Goal: Information Seeking & Learning: Learn about a topic

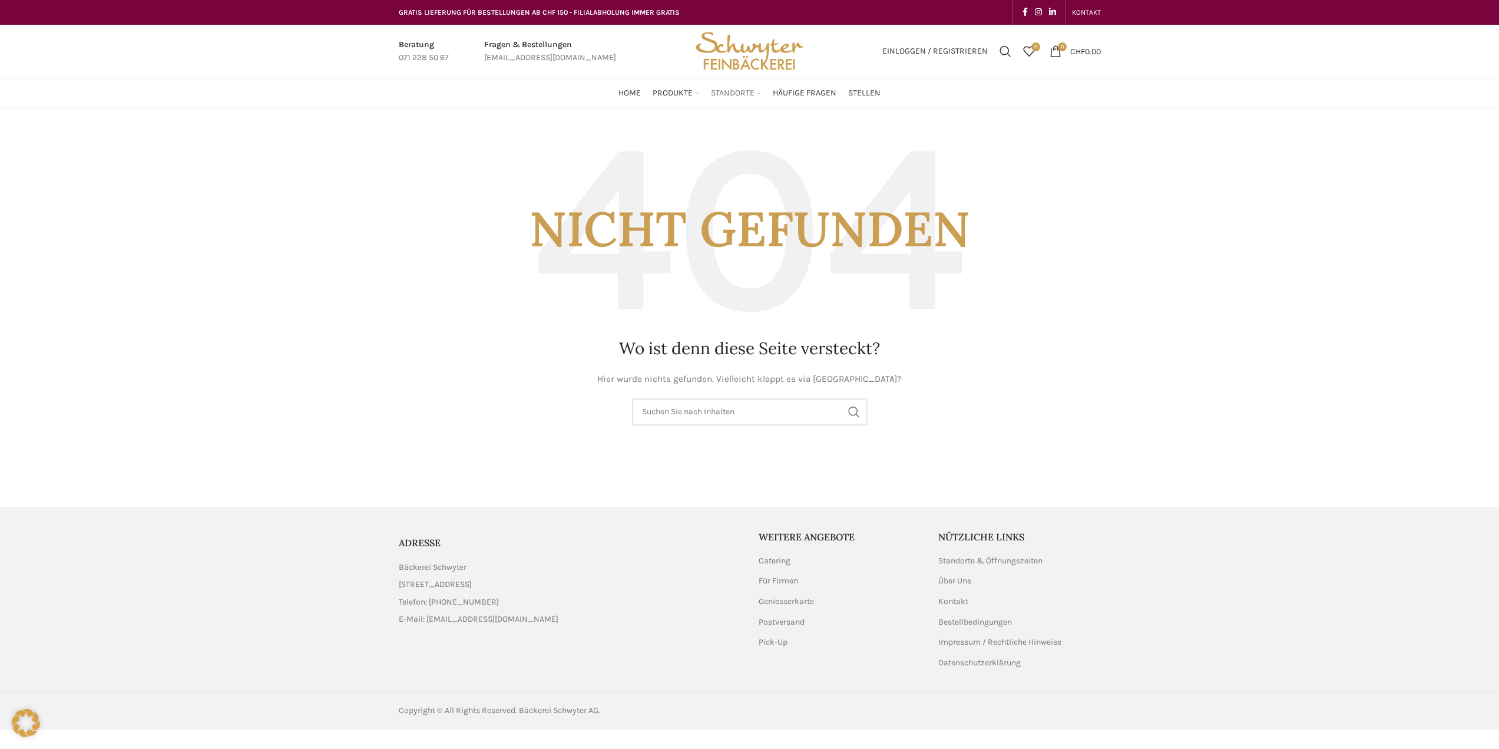
click at [723, 91] on span "Standorte" at bounding box center [733, 93] width 44 height 11
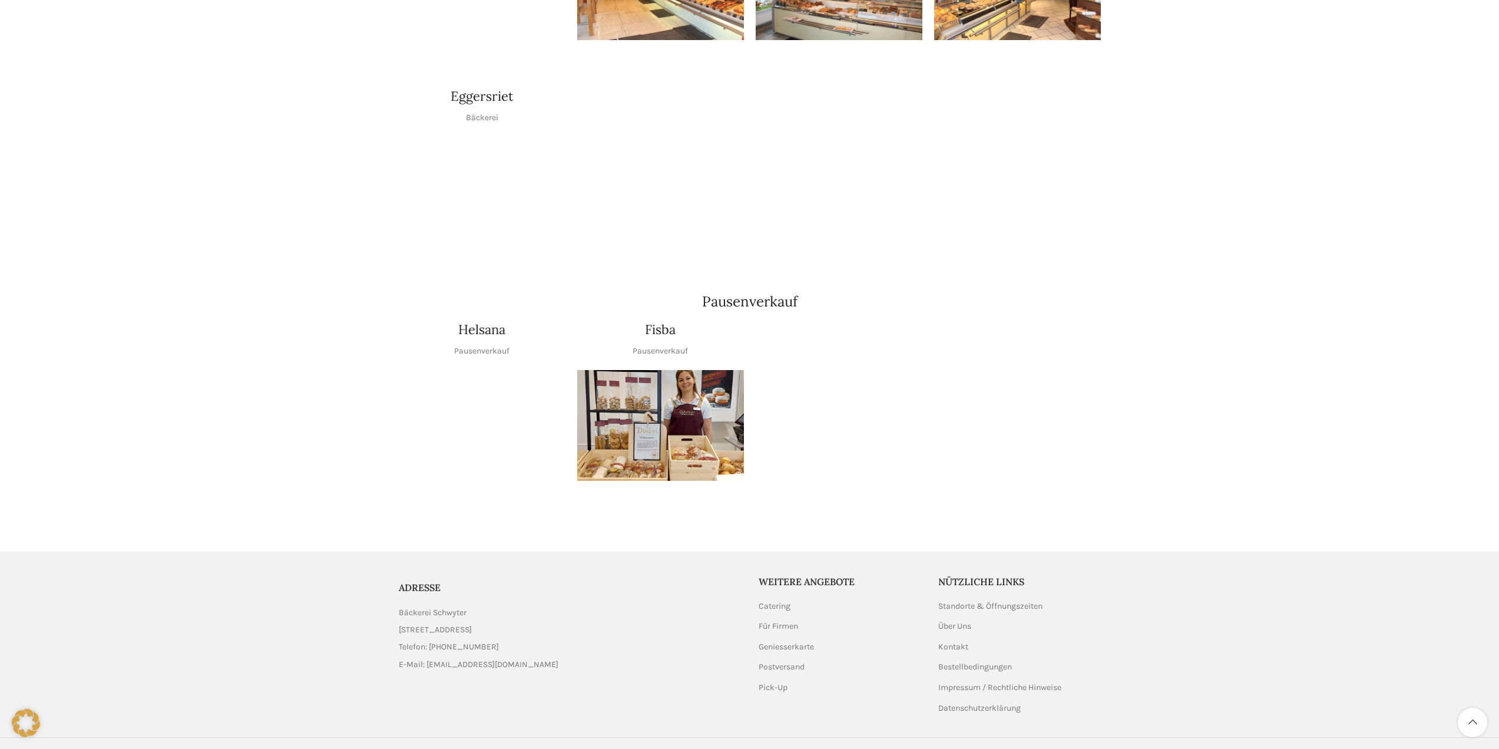
scroll to position [1289, 0]
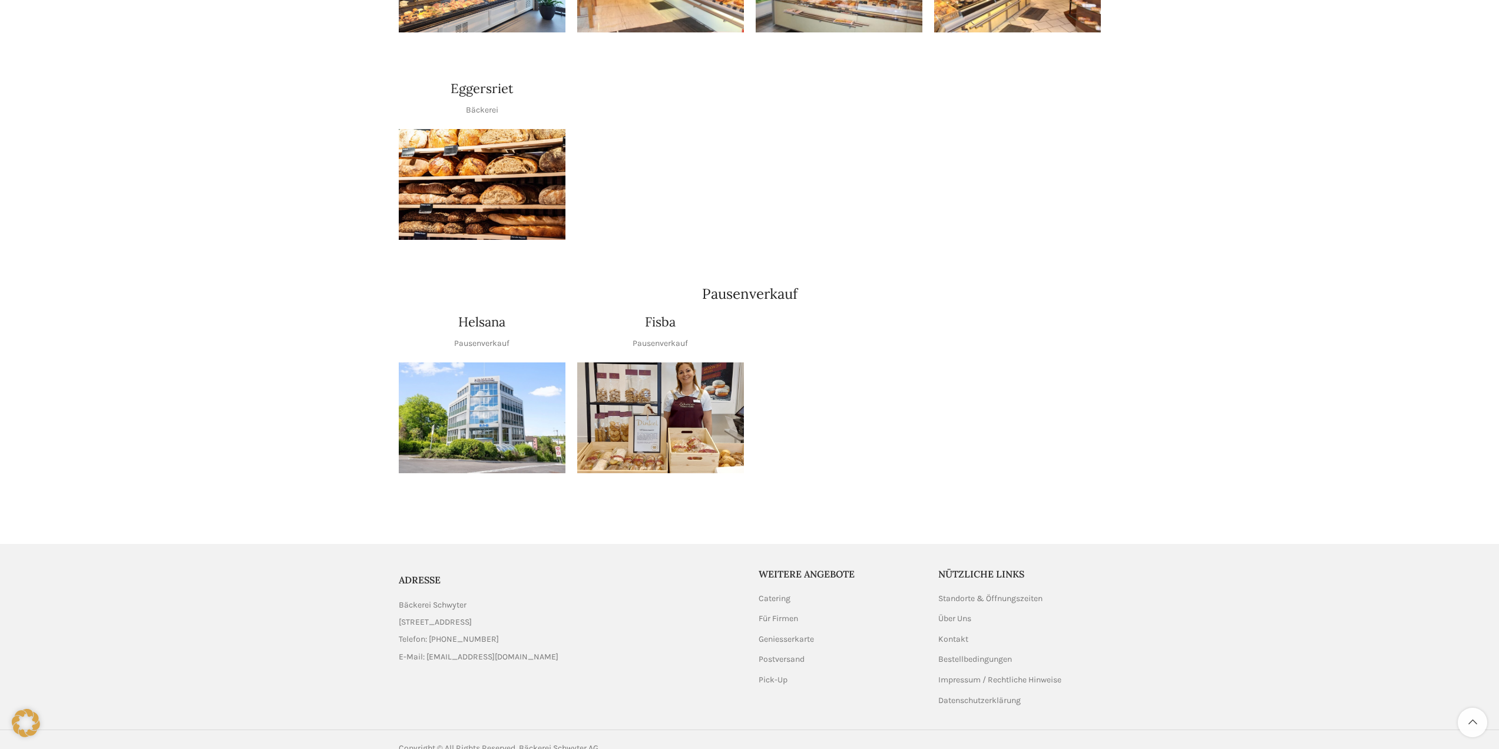
click at [482, 375] on img at bounding box center [482, 417] width 167 height 111
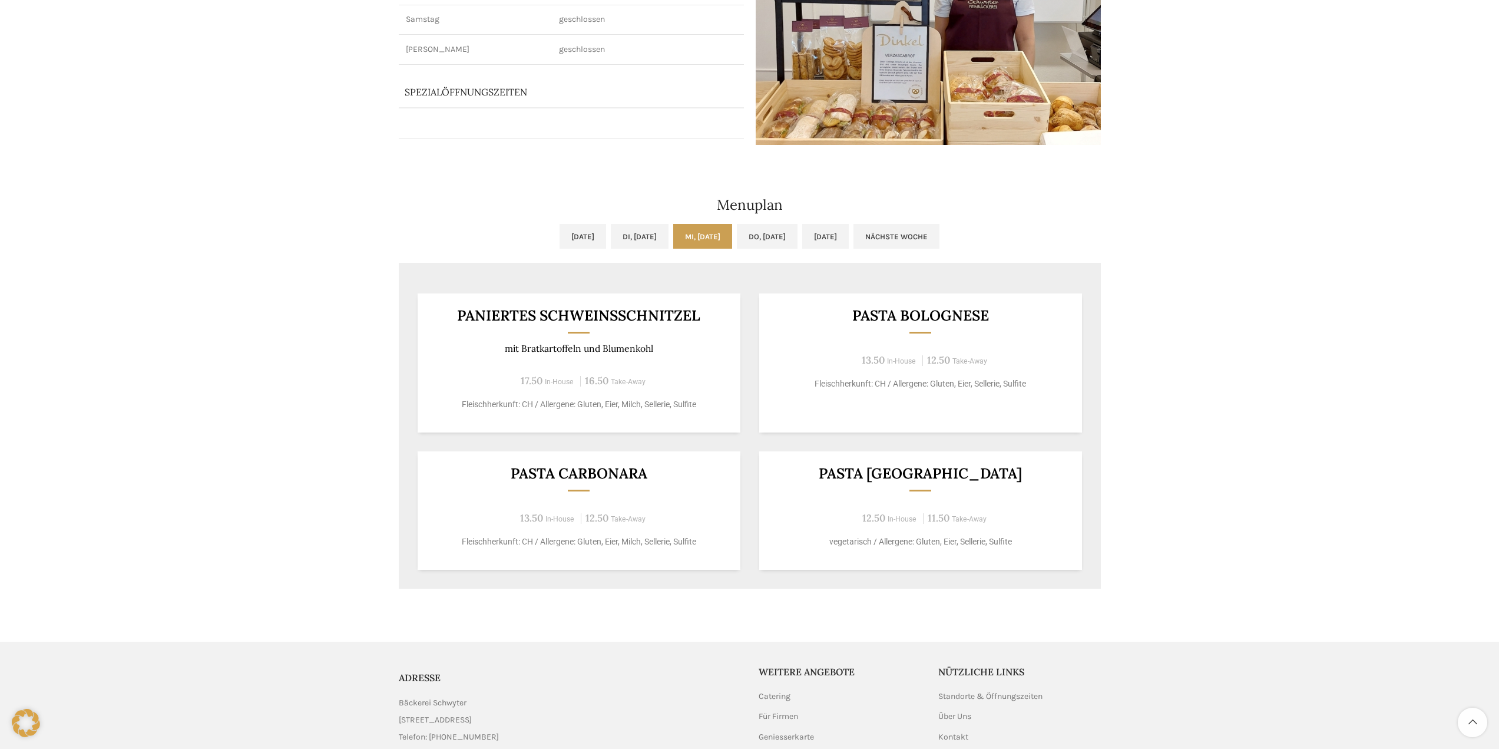
scroll to position [236, 0]
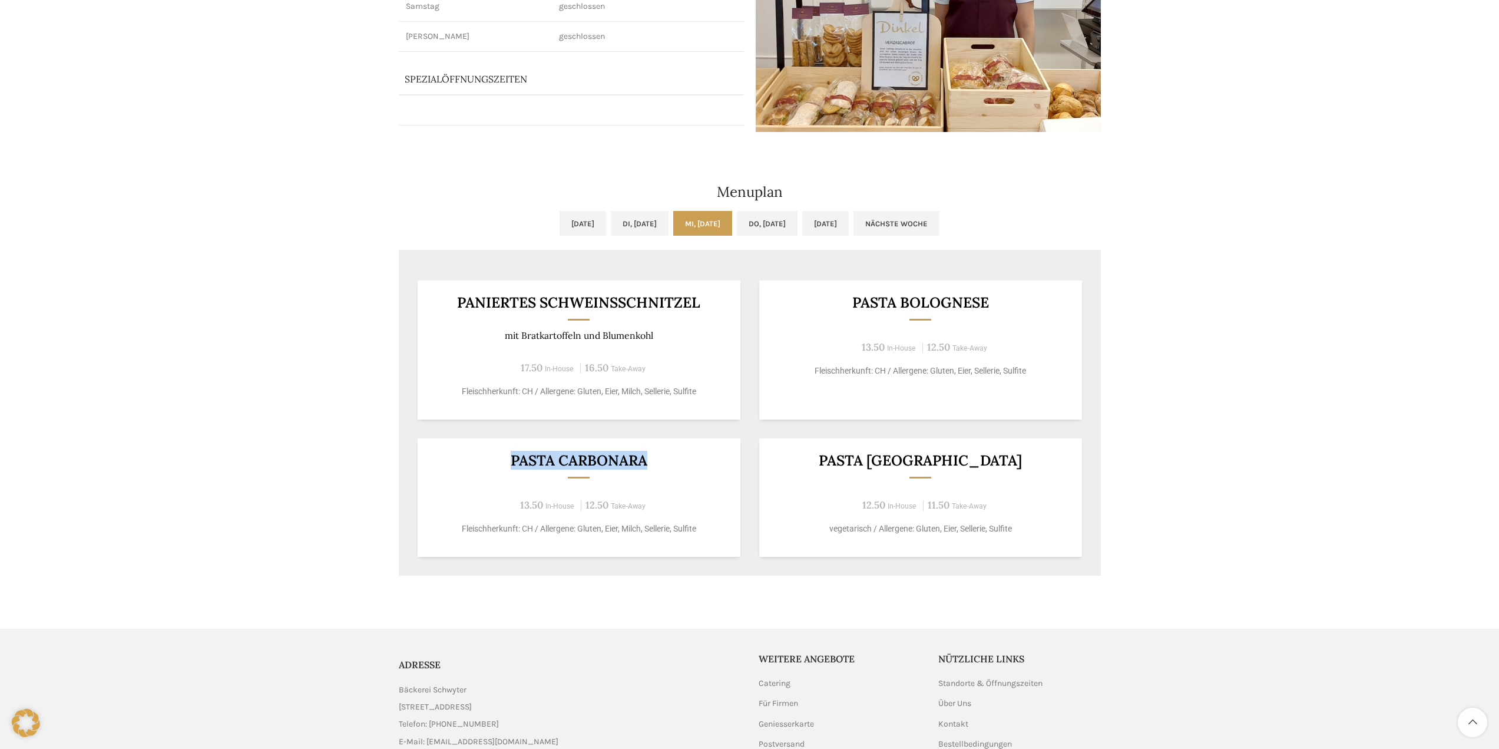
drag, startPoint x: 624, startPoint y: 462, endPoint x: 486, endPoint y: 464, distance: 138.4
click at [486, 464] on h3 "PASTA CARBONARA" at bounding box center [579, 460] width 294 height 15
click at [593, 465] on h3 "PASTA CARBONARA" at bounding box center [579, 460] width 294 height 15
drag, startPoint x: 680, startPoint y: 466, endPoint x: 504, endPoint y: 462, distance: 176.2
click at [504, 462] on h3 "PASTA CARBONARA" at bounding box center [579, 460] width 294 height 15
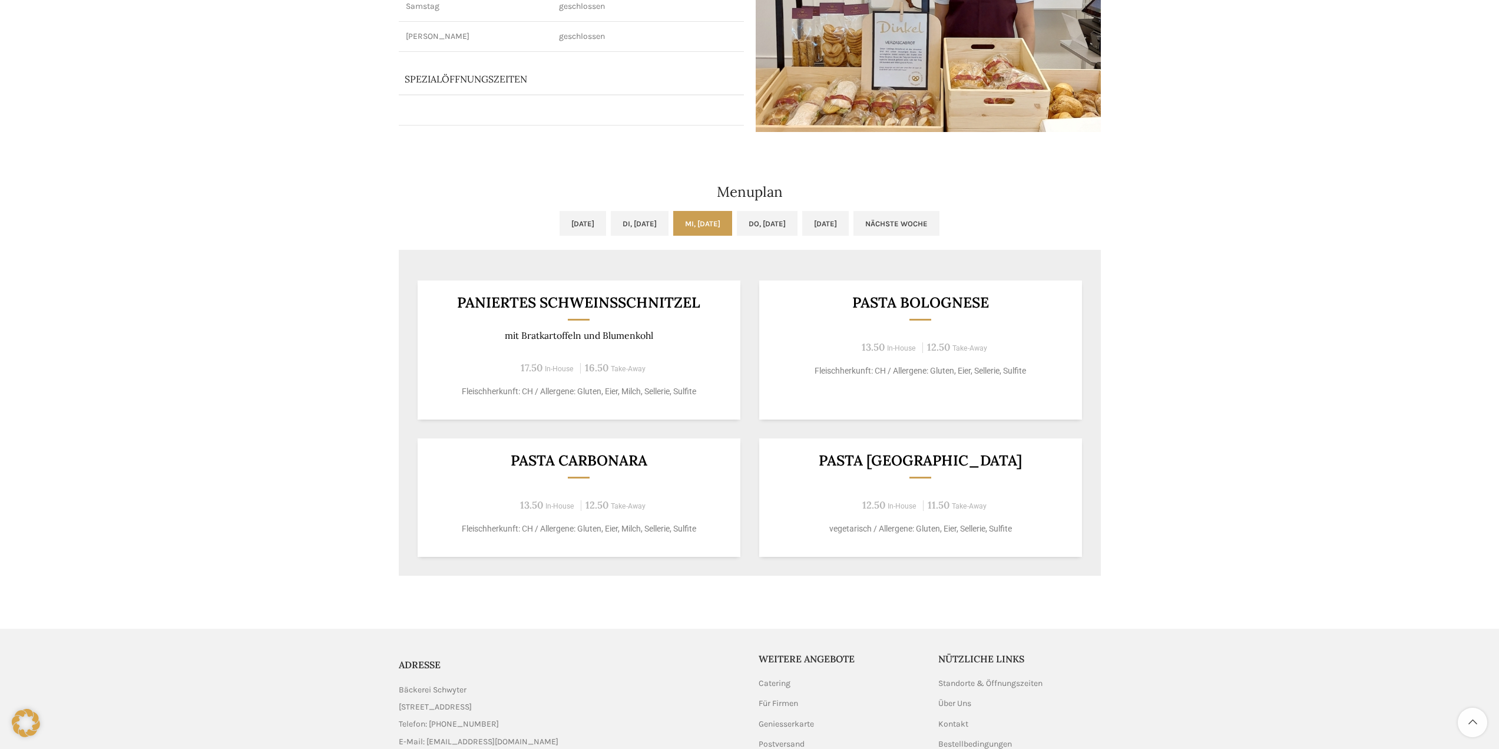
click at [638, 506] on span "Take-Away" at bounding box center [628, 506] width 35 height 8
drag, startPoint x: 658, startPoint y: 468, endPoint x: 524, endPoint y: 467, distance: 134.3
click at [524, 467] on div "PASTA CARBONARA 13.50 In-House 12.50 Take-Away Fleischherkunft: CH / Allergene:…" at bounding box center [579, 497] width 323 height 118
click at [524, 467] on h3 "PASTA CARBONARA" at bounding box center [579, 460] width 294 height 15
drag, startPoint x: 512, startPoint y: 465, endPoint x: 649, endPoint y: 469, distance: 136.7
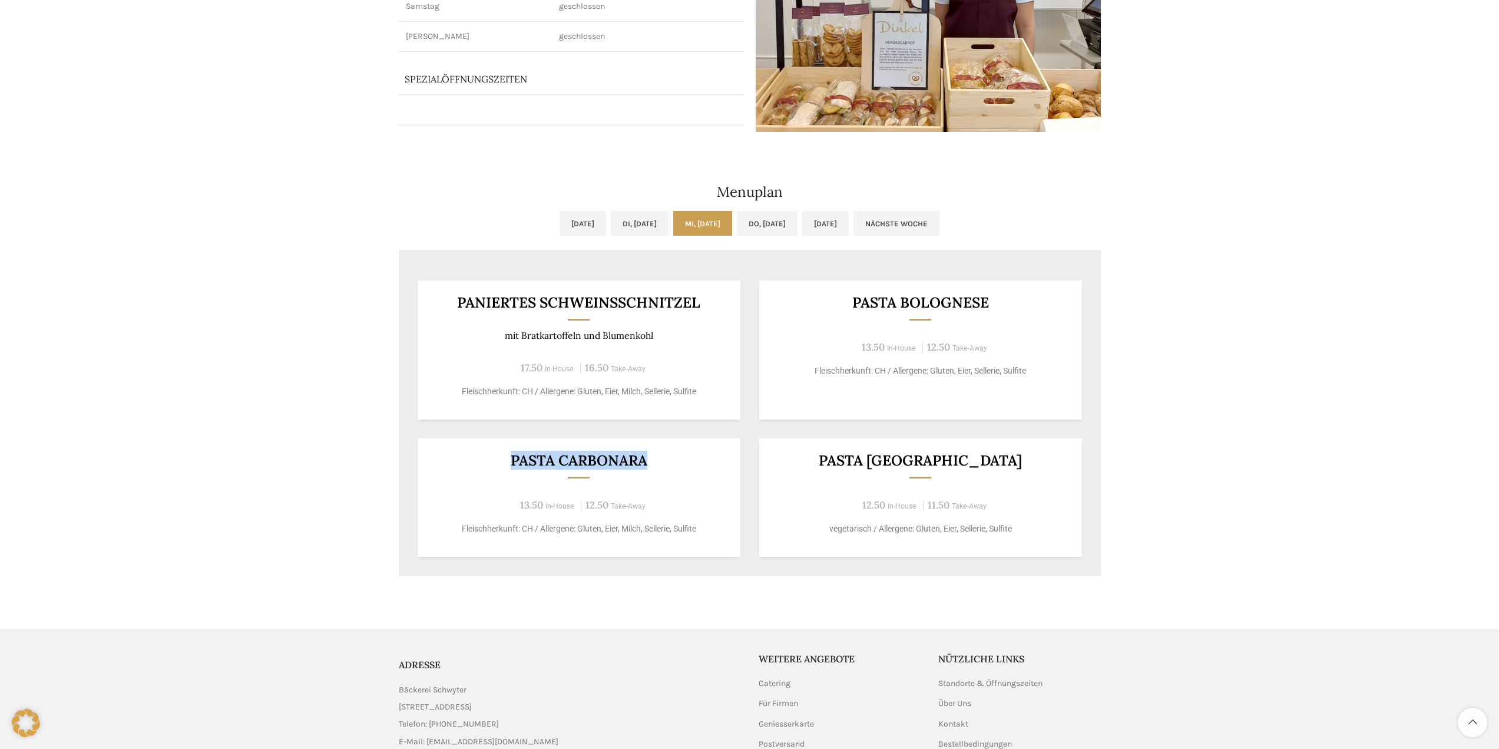
click at [649, 469] on div "PASTA CARBONARA 13.50 In-House 12.50 Take-Away Fleischherkunft: CH / Allergene:…" at bounding box center [579, 497] width 323 height 118
drag, startPoint x: 892, startPoint y: 465, endPoint x: 1013, endPoint y: 465, distance: 120.7
click at [1013, 465] on h3 "PASTA [GEOGRAPHIC_DATA]" at bounding box center [920, 460] width 294 height 15
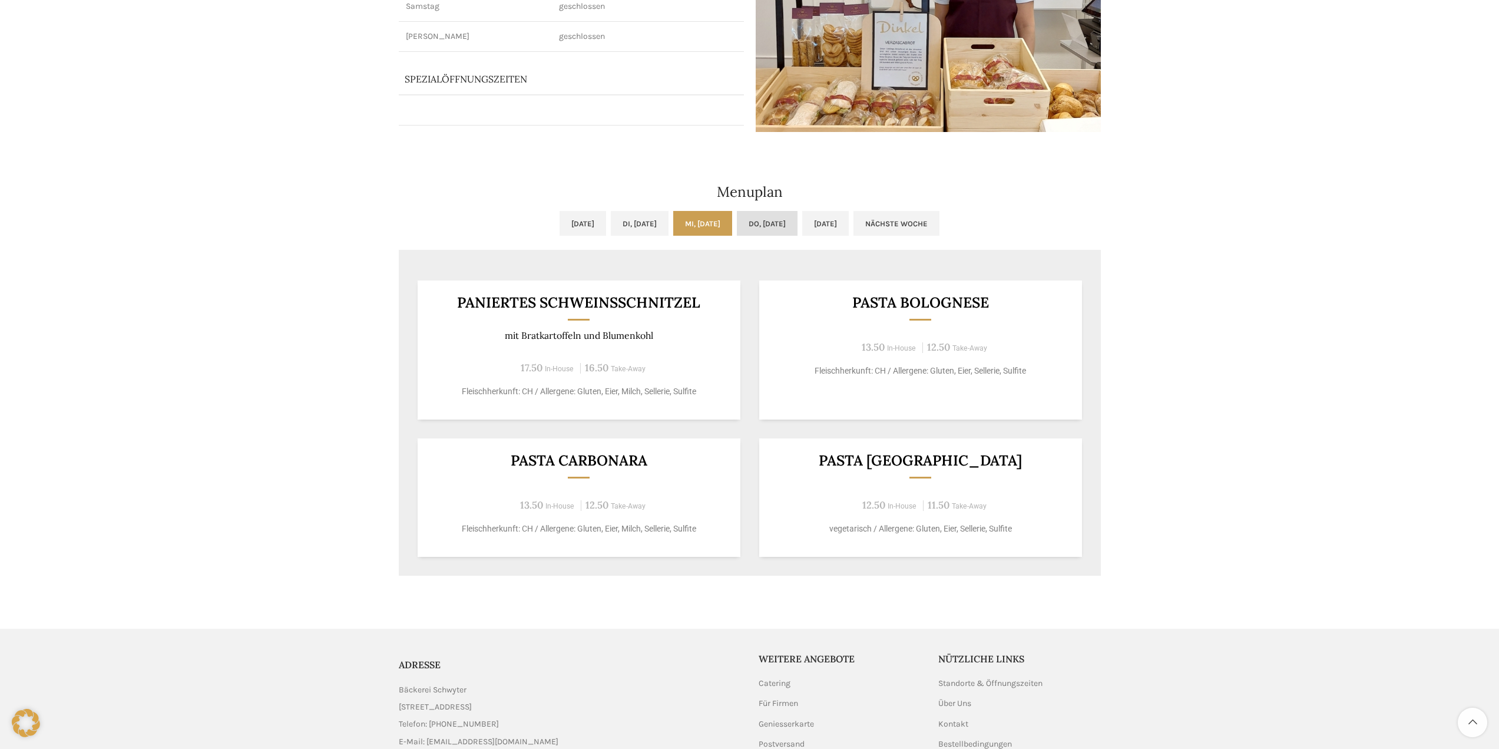
click at [784, 213] on link "Do, [DATE]" at bounding box center [767, 223] width 61 height 25
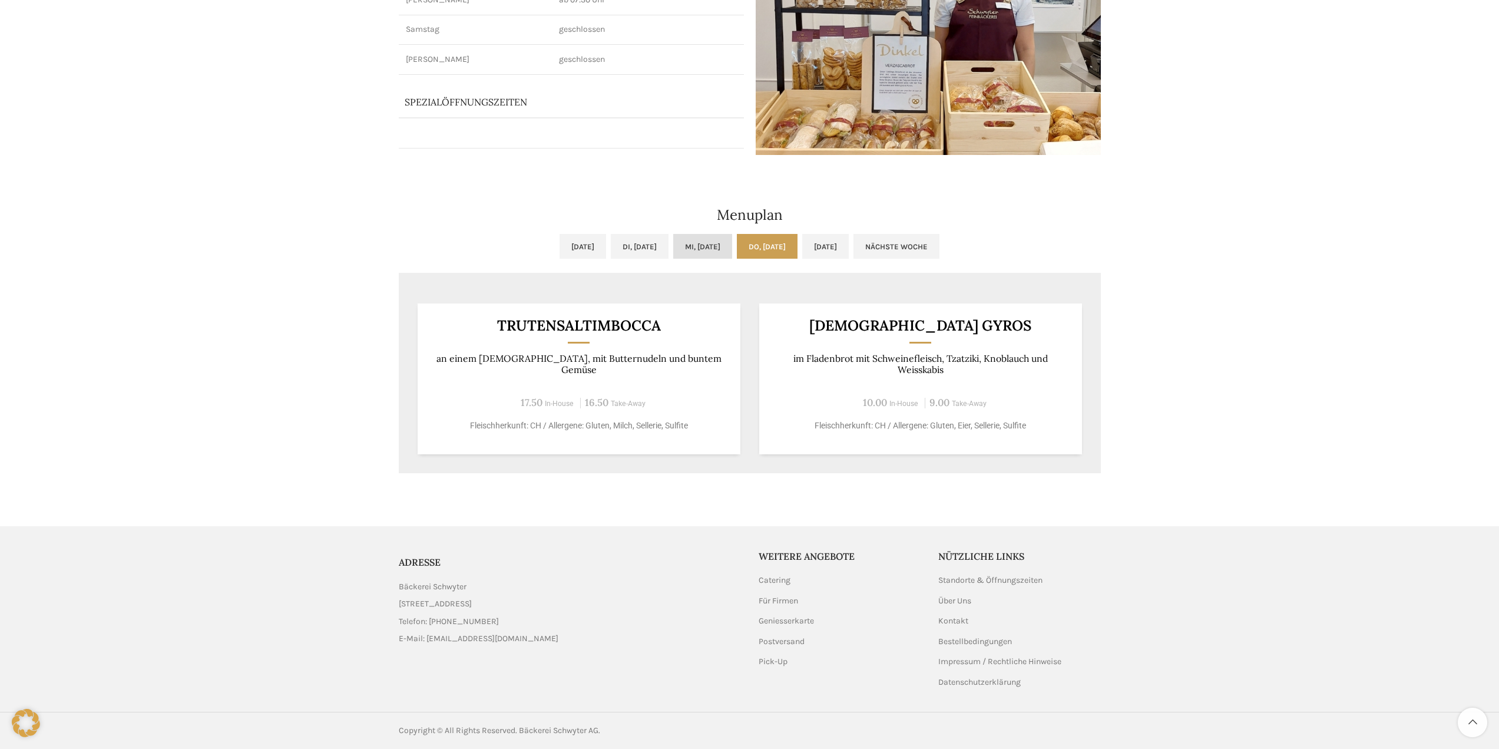
click at [698, 242] on link "Mi, [DATE]" at bounding box center [702, 246] width 59 height 25
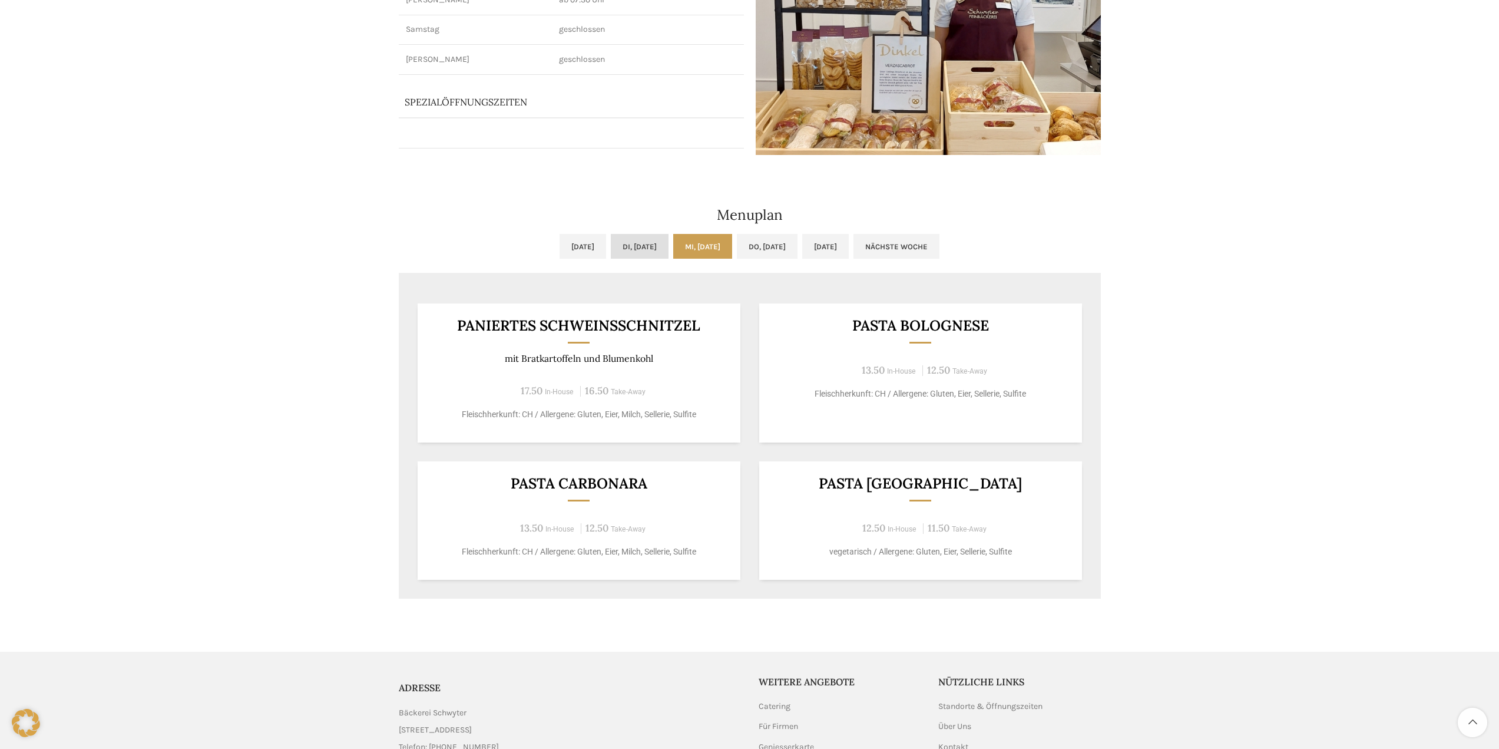
click at [627, 243] on link "Di, [DATE]" at bounding box center [640, 246] width 58 height 25
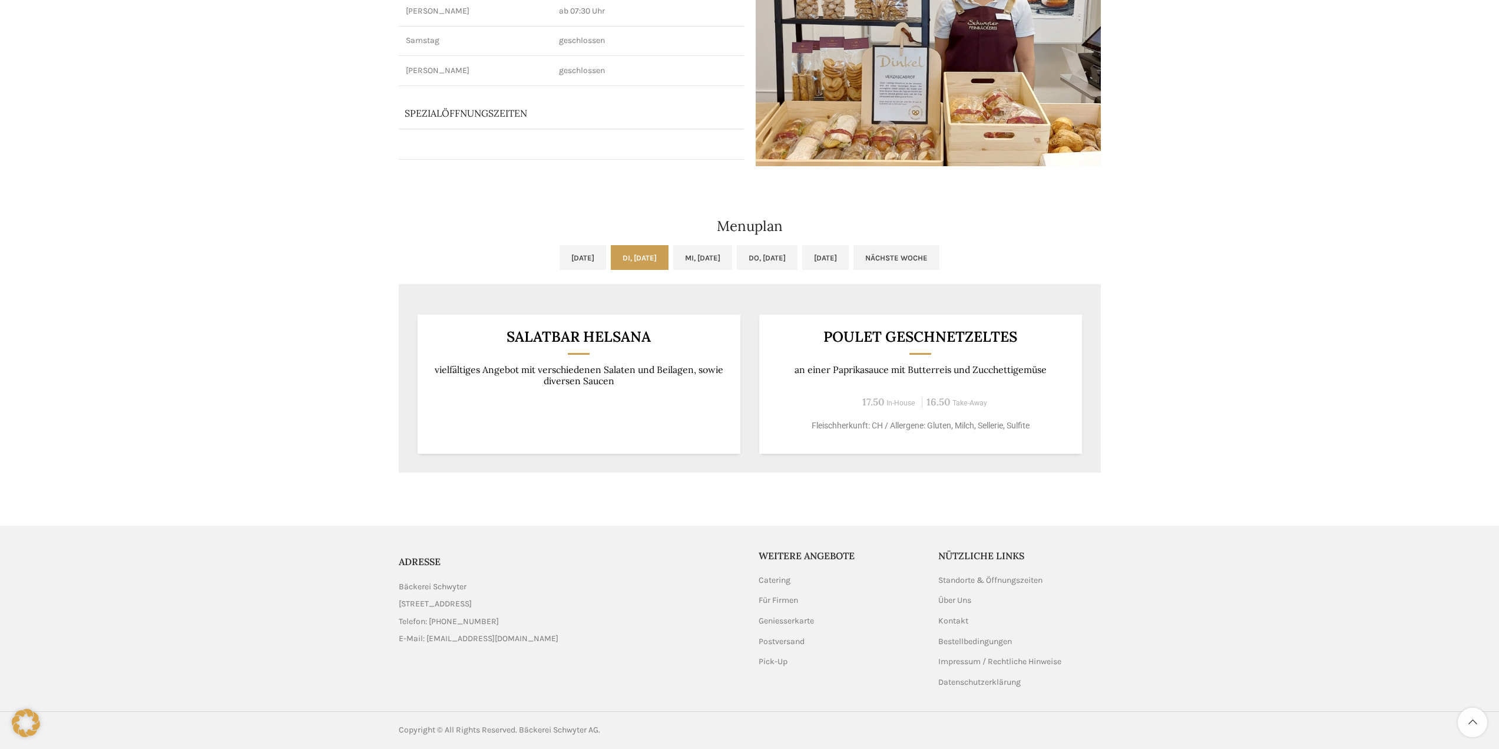
click at [695, 242] on div "Menuplan [DATE] Di, [DATE] Mi, [DATE] Do, [DATE] [DATE] Nächste Woche Vorige Wo…" at bounding box center [750, 325] width 714 height 306
click at [699, 252] on link "Mi, [DATE]" at bounding box center [702, 257] width 59 height 25
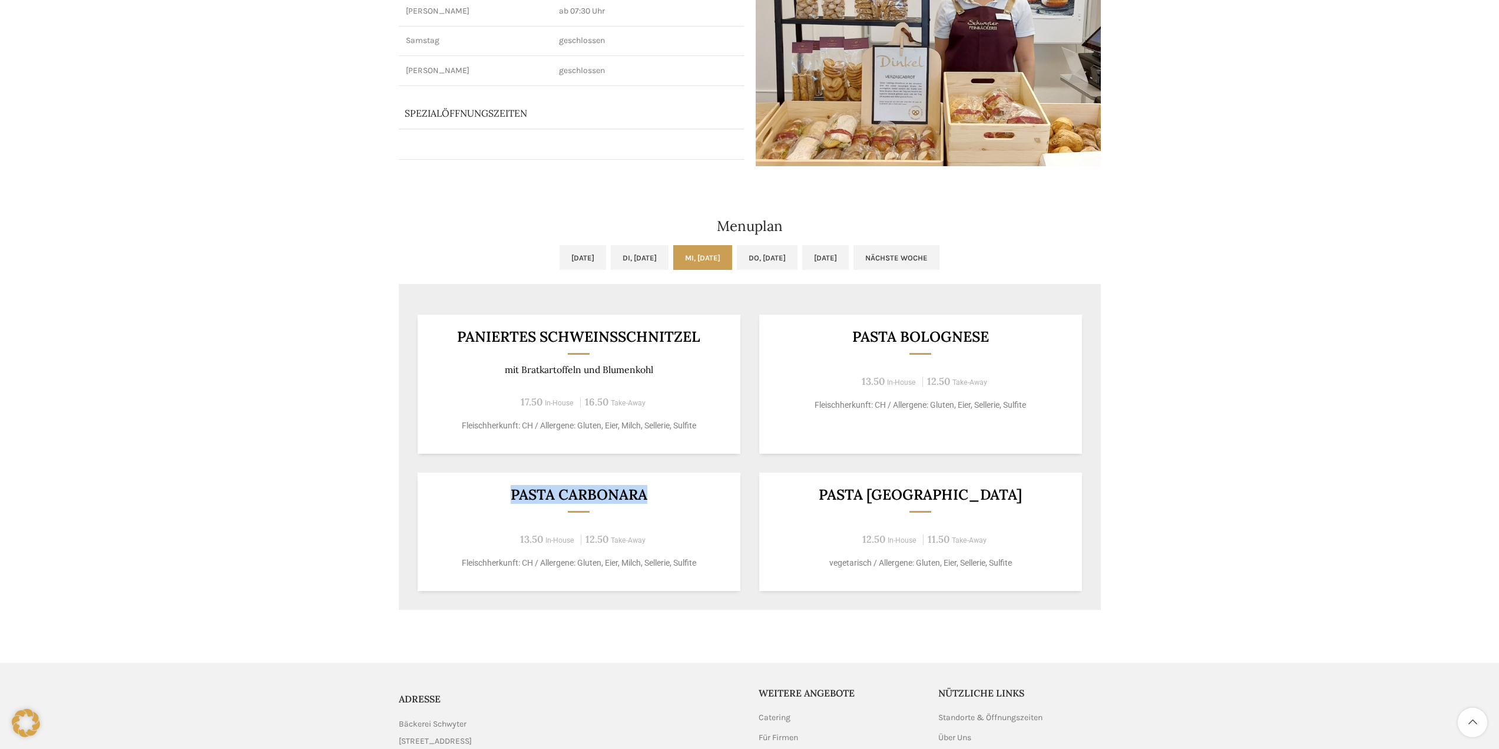
drag, startPoint x: 675, startPoint y: 505, endPoint x: 510, endPoint y: 499, distance: 165.0
click at [510, 499] on div "PASTA CARBONARA 13.50 In-House 12.50 Take-Away Fleischherkunft: CH / Allergene:…" at bounding box center [579, 531] width 323 height 118
click at [667, 497] on h3 "PASTA CARBONARA" at bounding box center [579, 494] width 294 height 15
click at [850, 395] on div "PASTA BOLOGNESE 13.50 In-House 12.50 Take-Away Fleischherkunft: CH / Allergene:…" at bounding box center [920, 384] width 323 height 139
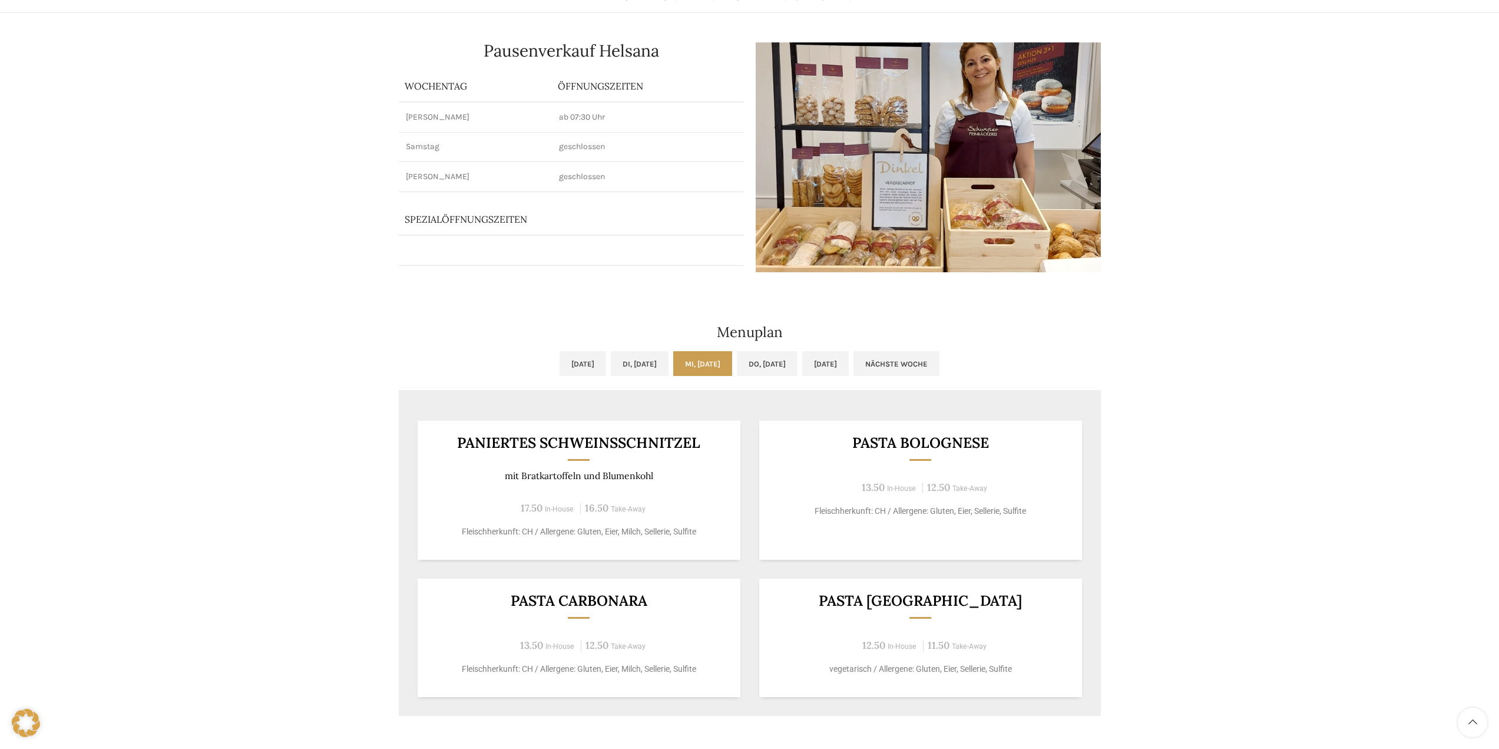
scroll to position [118, 0]
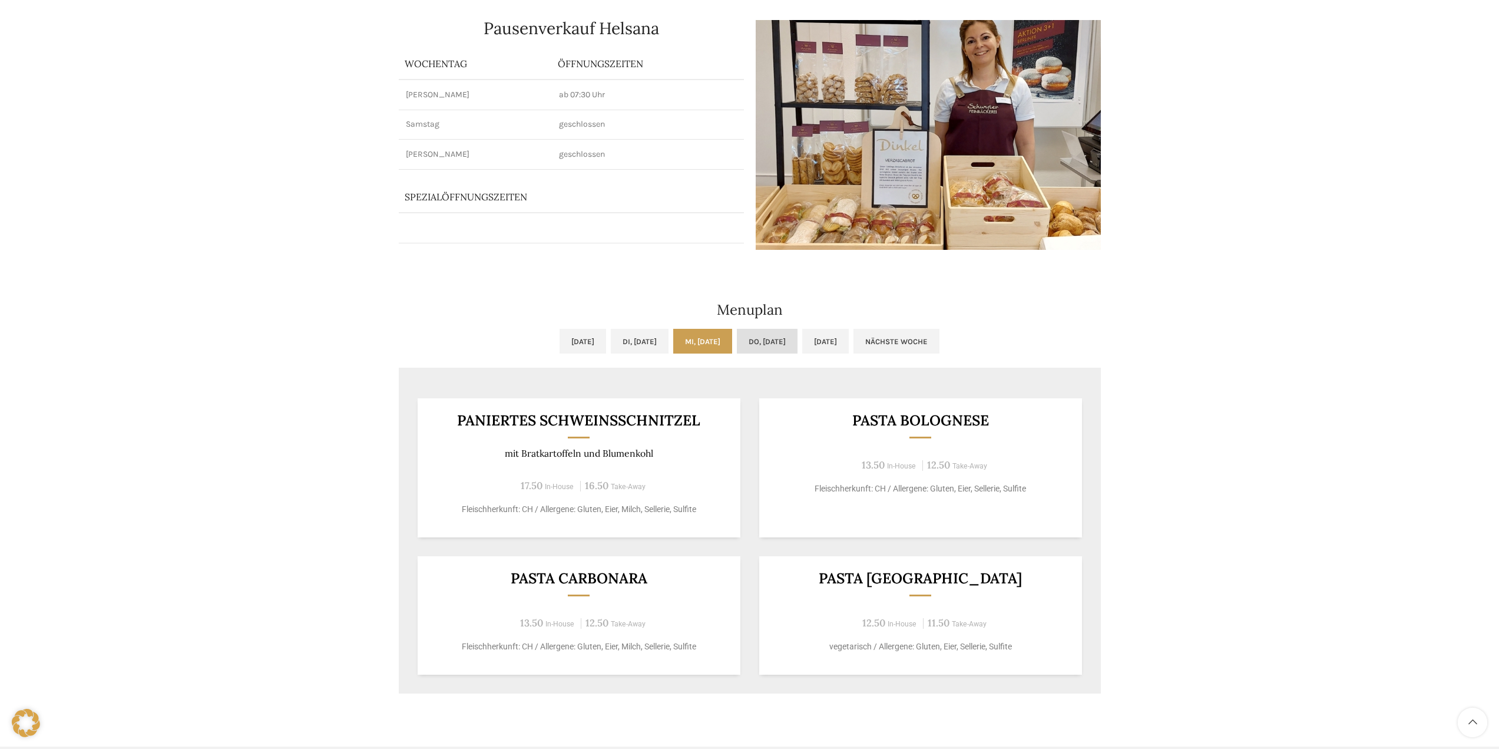
click at [798, 336] on link "Do, [DATE]" at bounding box center [767, 341] width 61 height 25
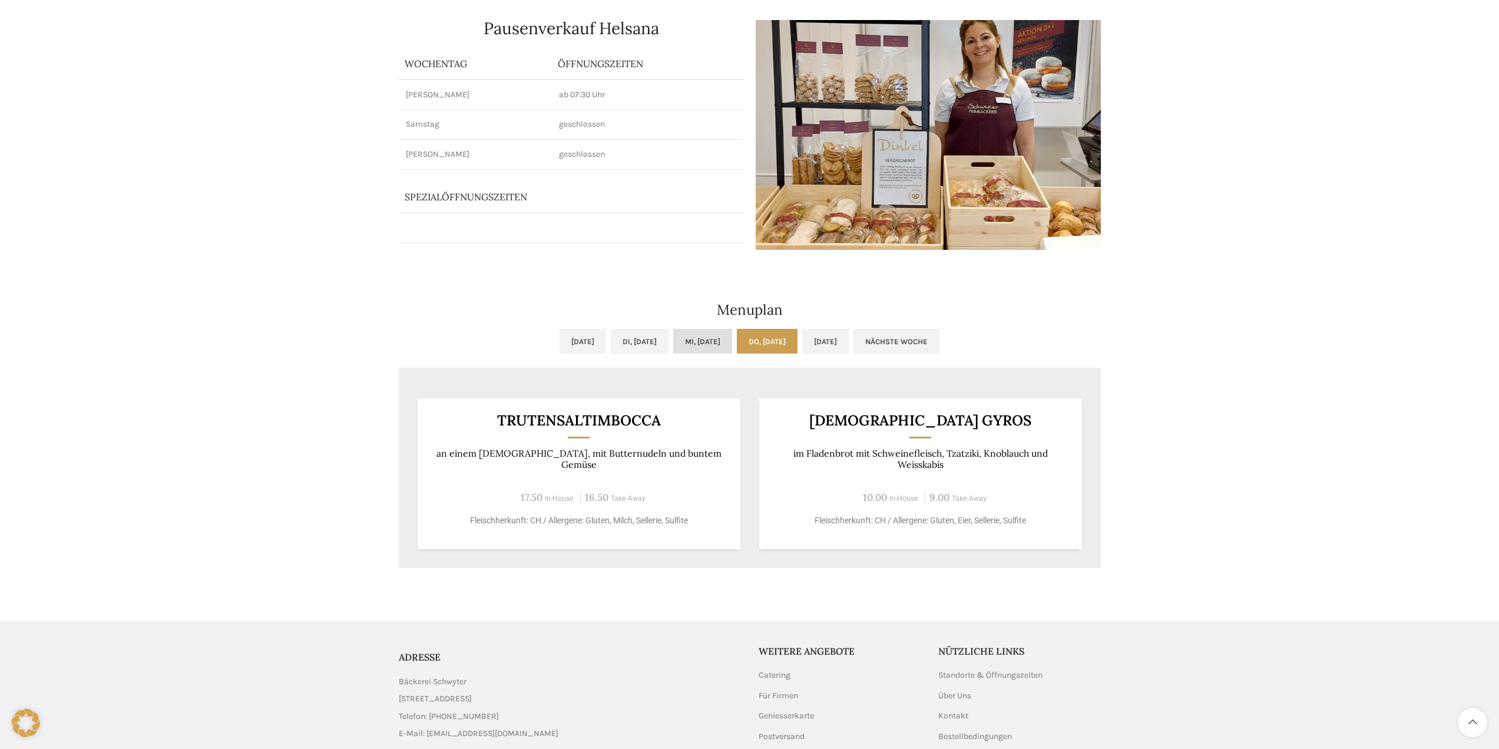
click at [690, 335] on link "Mi, [DATE]" at bounding box center [702, 341] width 59 height 25
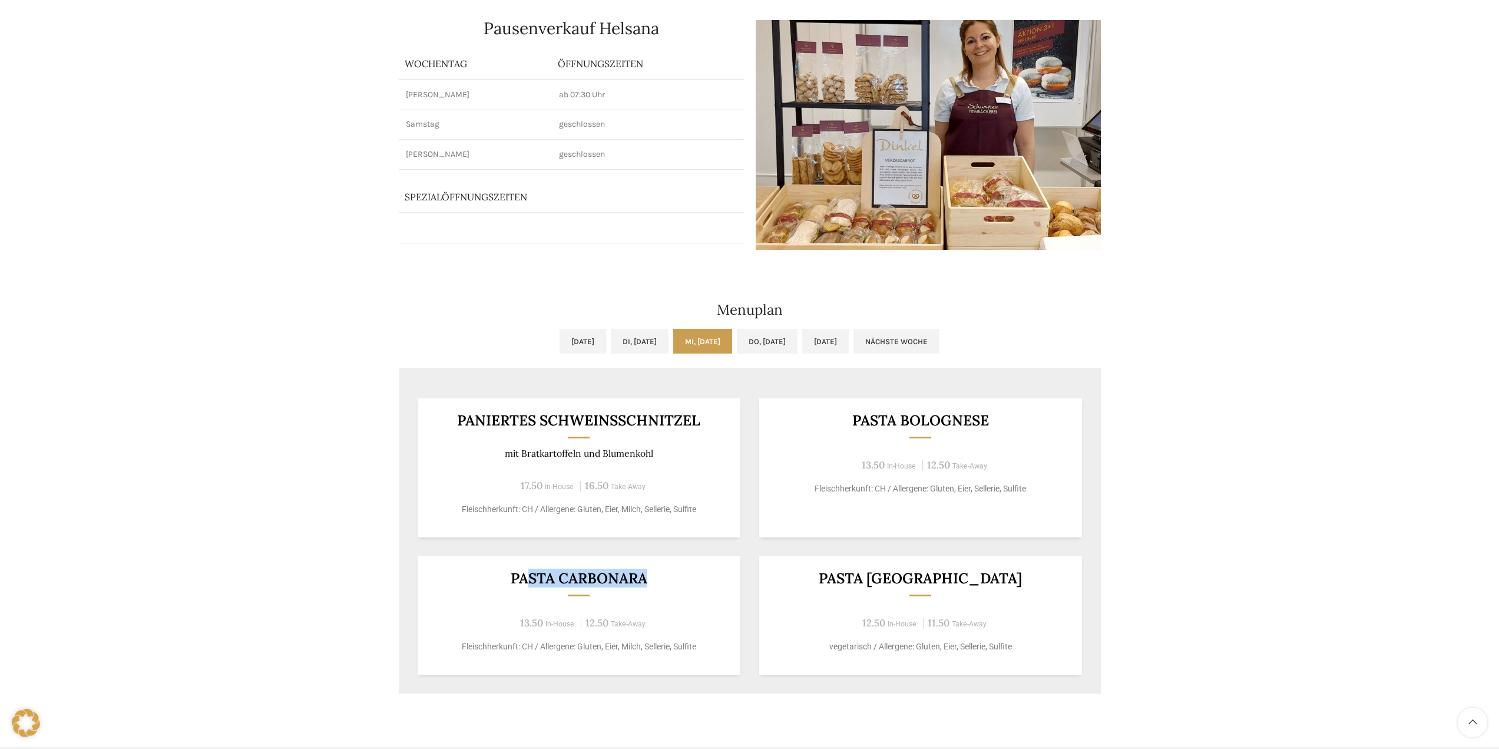
drag, startPoint x: 679, startPoint y: 580, endPoint x: 522, endPoint y: 576, distance: 156.1
click at [522, 576] on h3 "PASTA CARBONARA" at bounding box center [579, 578] width 294 height 15
click at [512, 583] on h3 "PASTA CARBONARA" at bounding box center [579, 578] width 294 height 15
drag, startPoint x: 506, startPoint y: 582, endPoint x: 654, endPoint y: 578, distance: 147.9
click at [651, 578] on h3 "PASTA CARBONARA" at bounding box center [579, 578] width 294 height 15
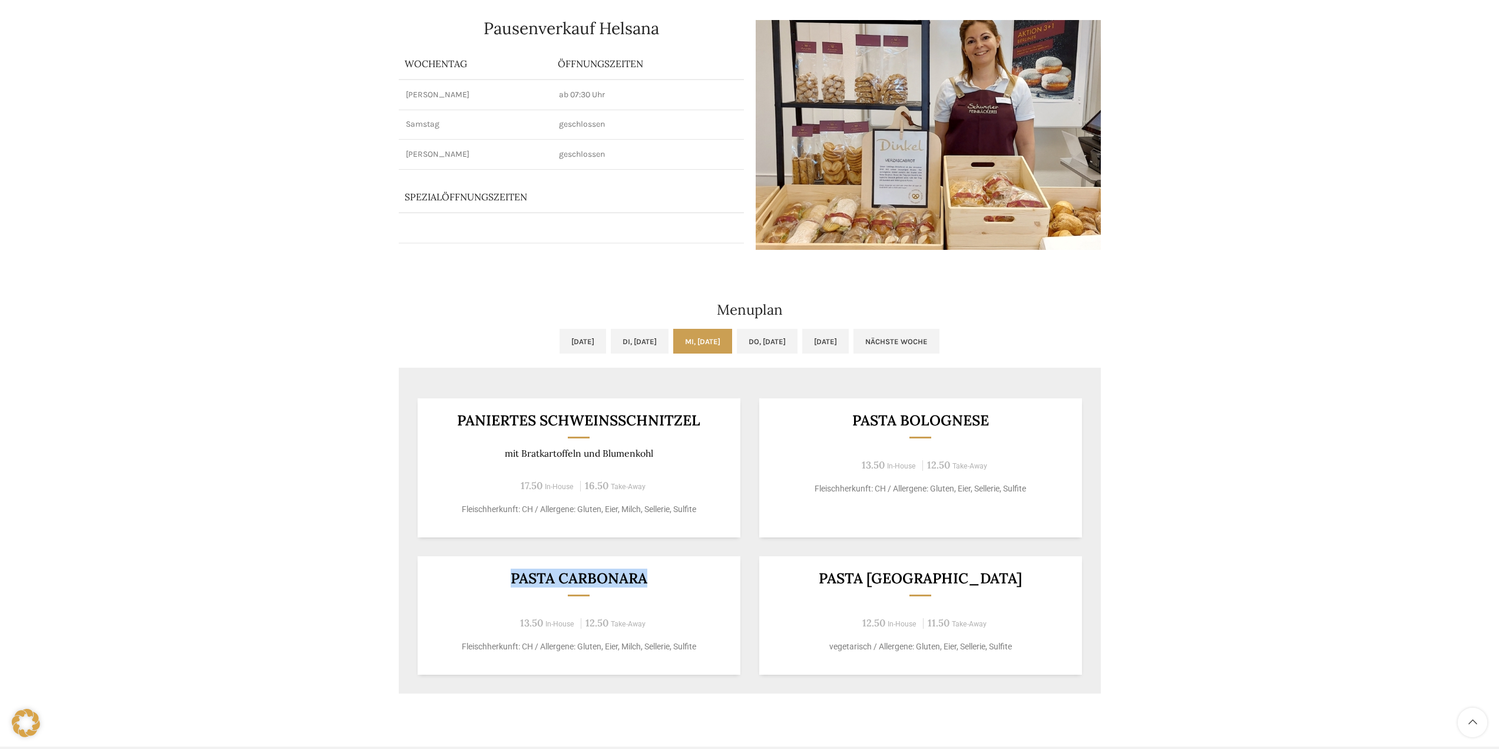
click at [654, 578] on h3 "PASTA CARBONARA" at bounding box center [579, 578] width 294 height 15
click at [783, 338] on link "Do, [DATE]" at bounding box center [767, 341] width 61 height 25
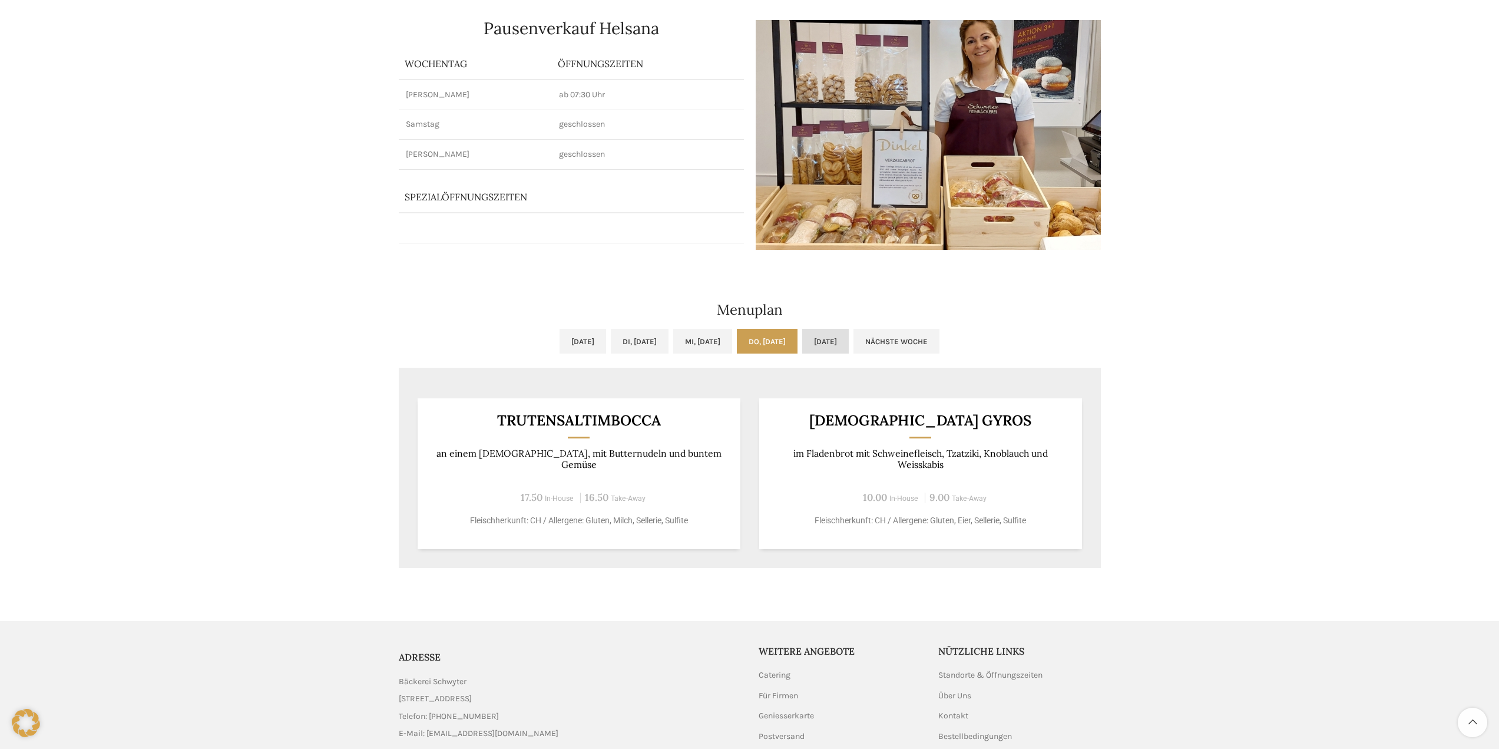
click at [849, 346] on link "[DATE]" at bounding box center [825, 341] width 47 height 25
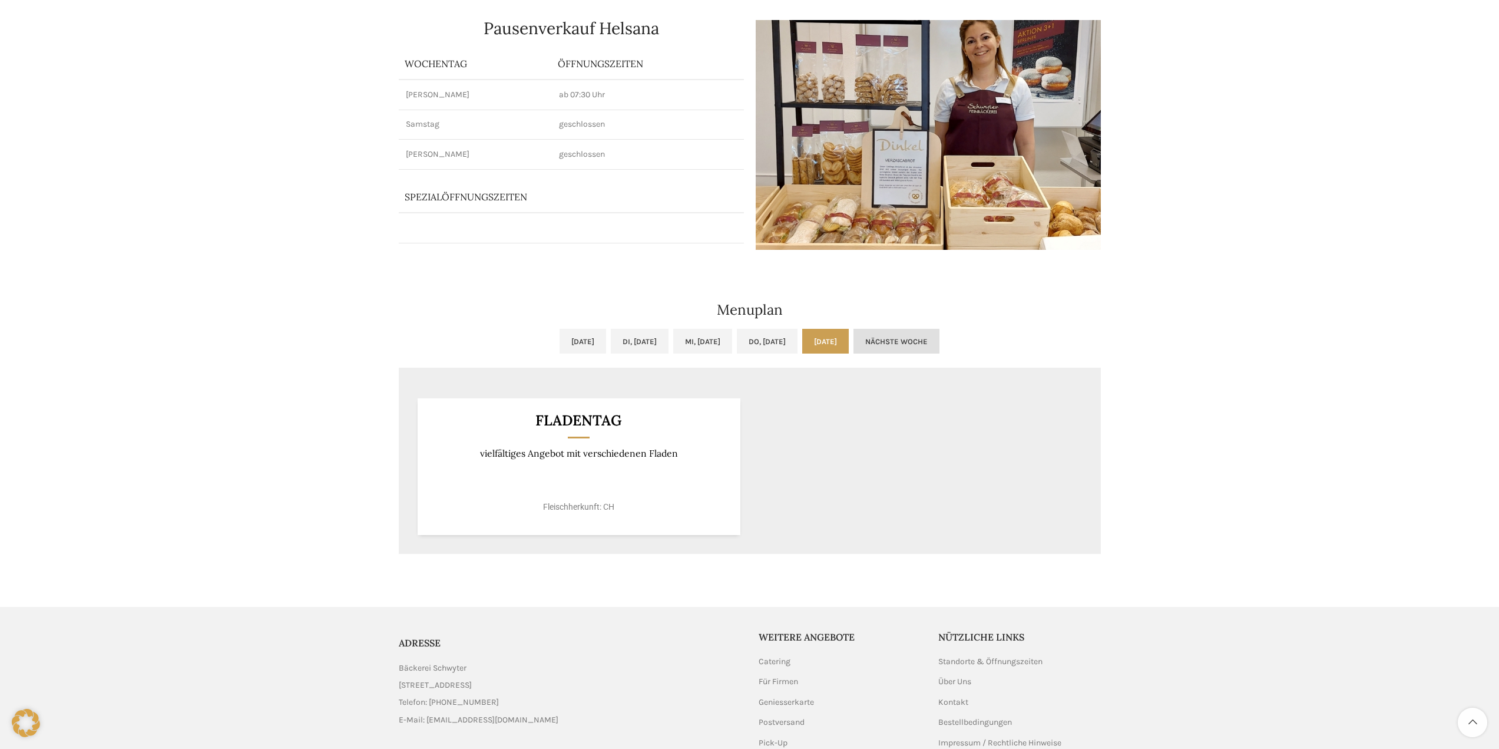
click at [927, 346] on link "Nächste Woche" at bounding box center [896, 341] width 86 height 25
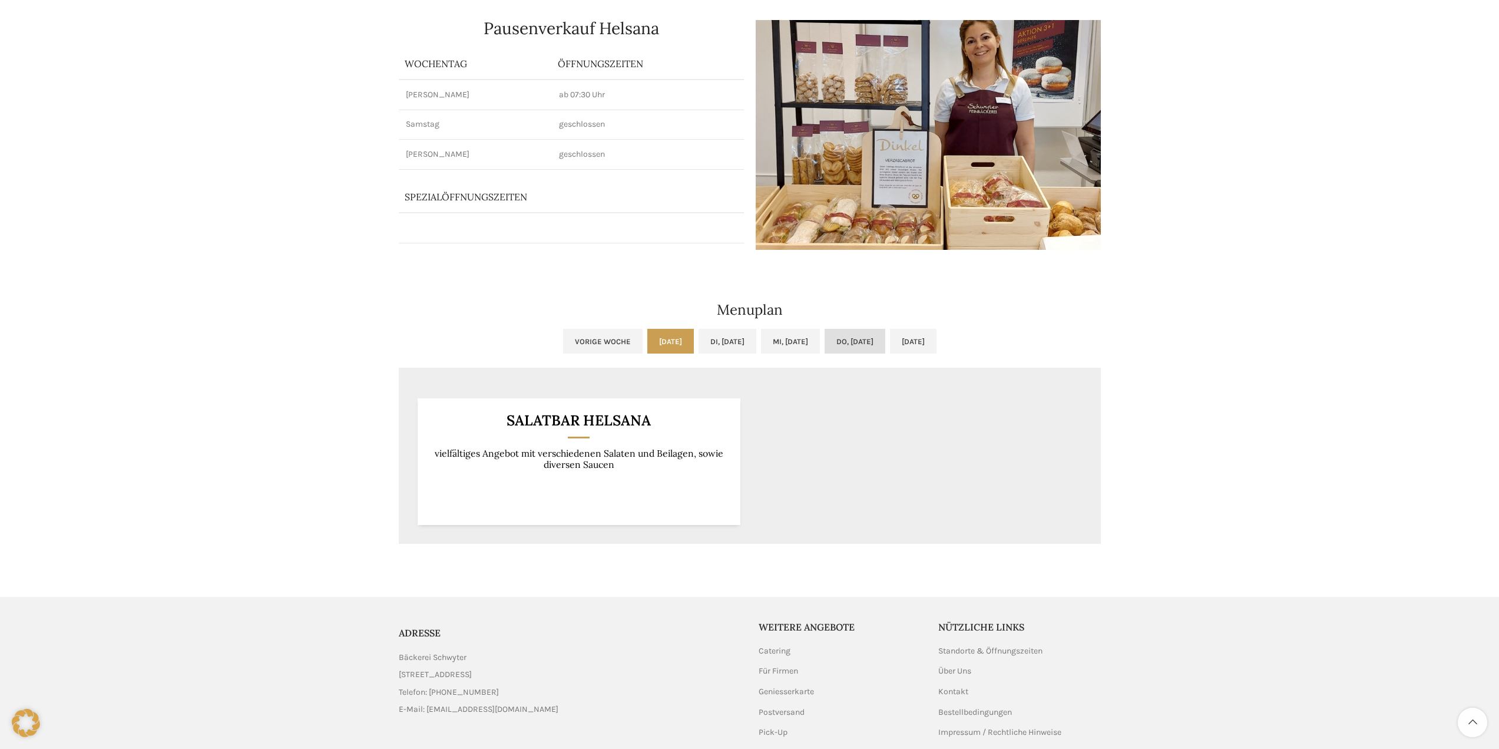
click at [876, 343] on link "Do, [DATE]" at bounding box center [855, 341] width 61 height 25
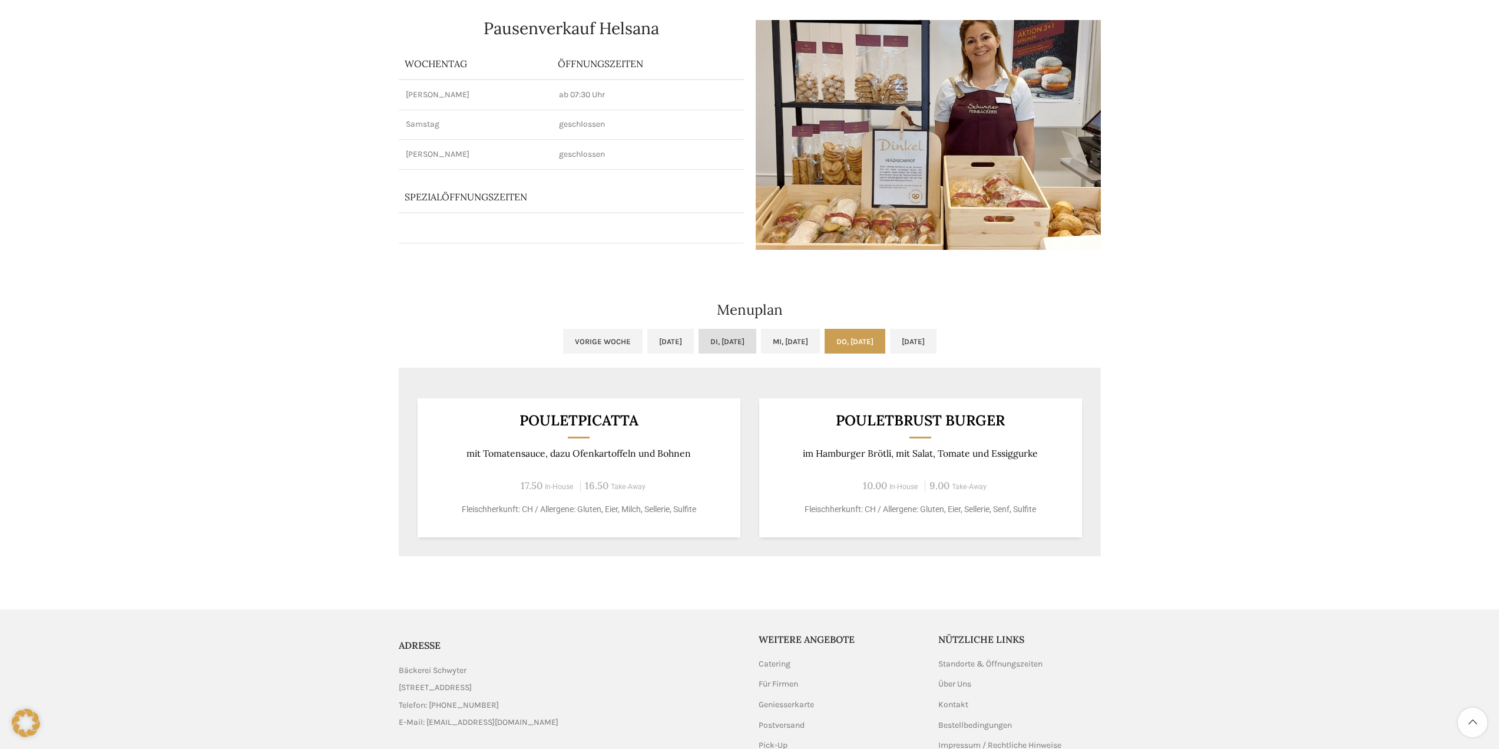
click at [733, 344] on link "Di, [DATE]" at bounding box center [728, 341] width 58 height 25
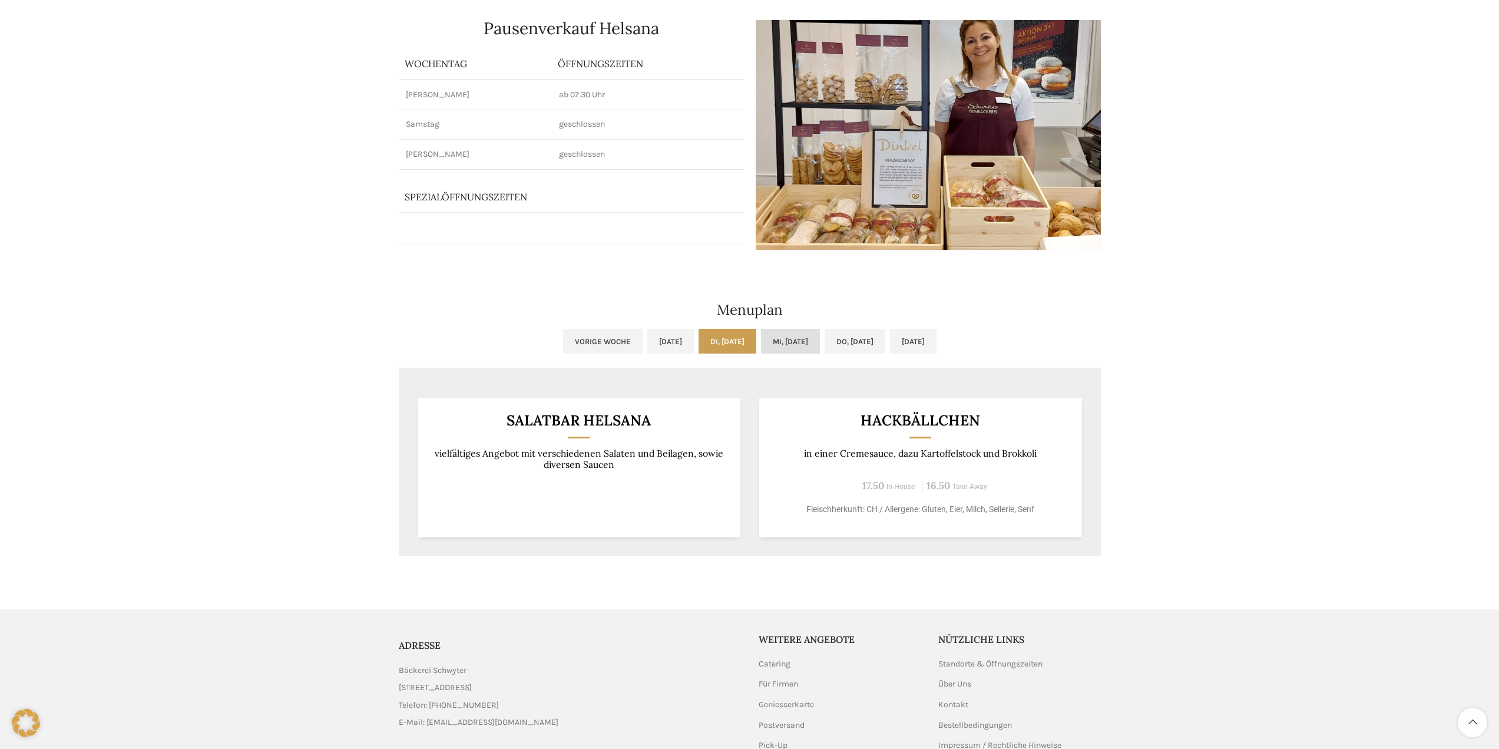
click at [766, 349] on link "Mi, [DATE]" at bounding box center [790, 341] width 59 height 25
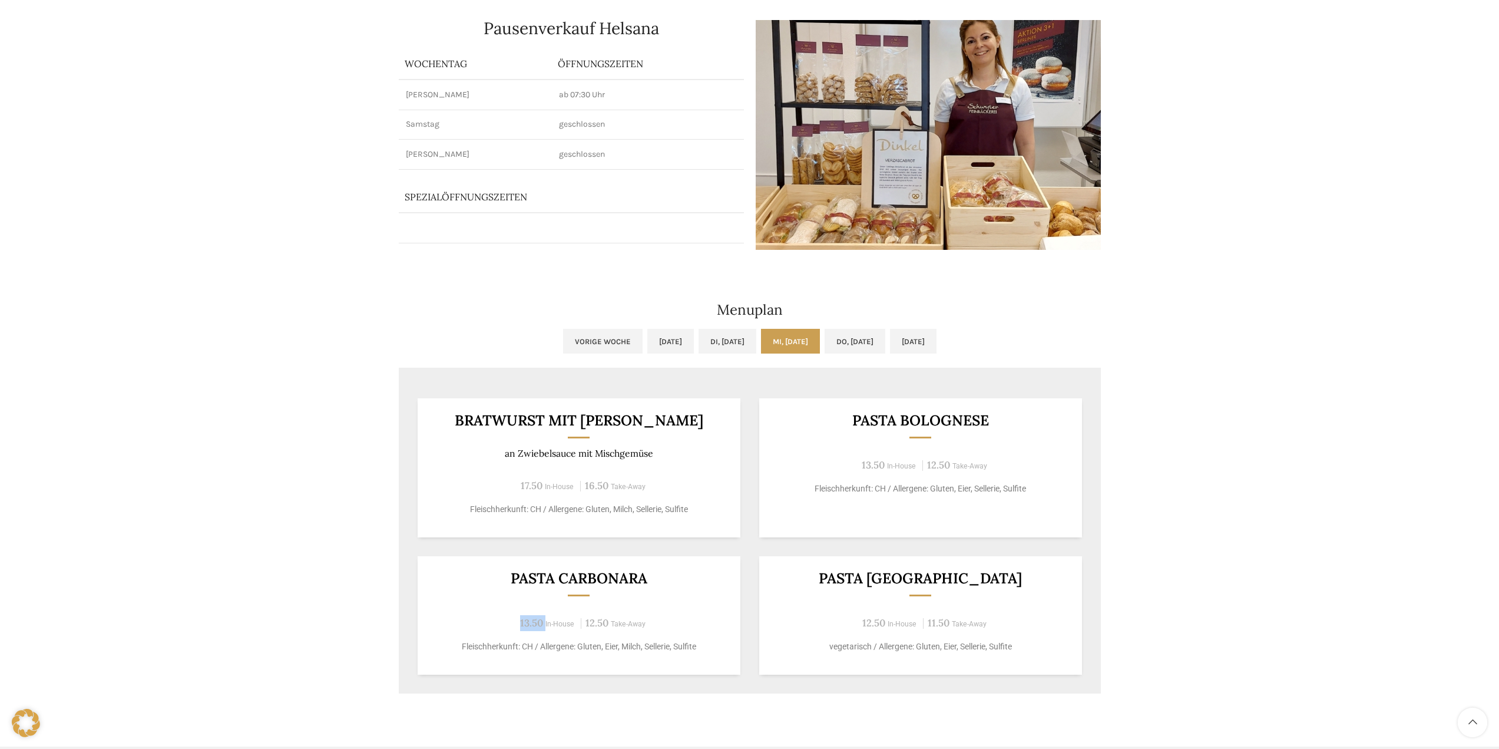
drag, startPoint x: 517, startPoint y: 626, endPoint x: 547, endPoint y: 626, distance: 29.5
click at [547, 626] on span "13.50 In-House" at bounding box center [546, 623] width 61 height 11
click at [551, 654] on div "PASTA CARBONARA 13.50 In-House 12.50 Take-Away Fleischherkunft: CH / Allergene:…" at bounding box center [579, 615] width 323 height 118
drag, startPoint x: 491, startPoint y: 417, endPoint x: 661, endPoint y: 423, distance: 170.9
click at [661, 423] on h3 "BRATWURST MIT [PERSON_NAME]" at bounding box center [579, 420] width 294 height 15
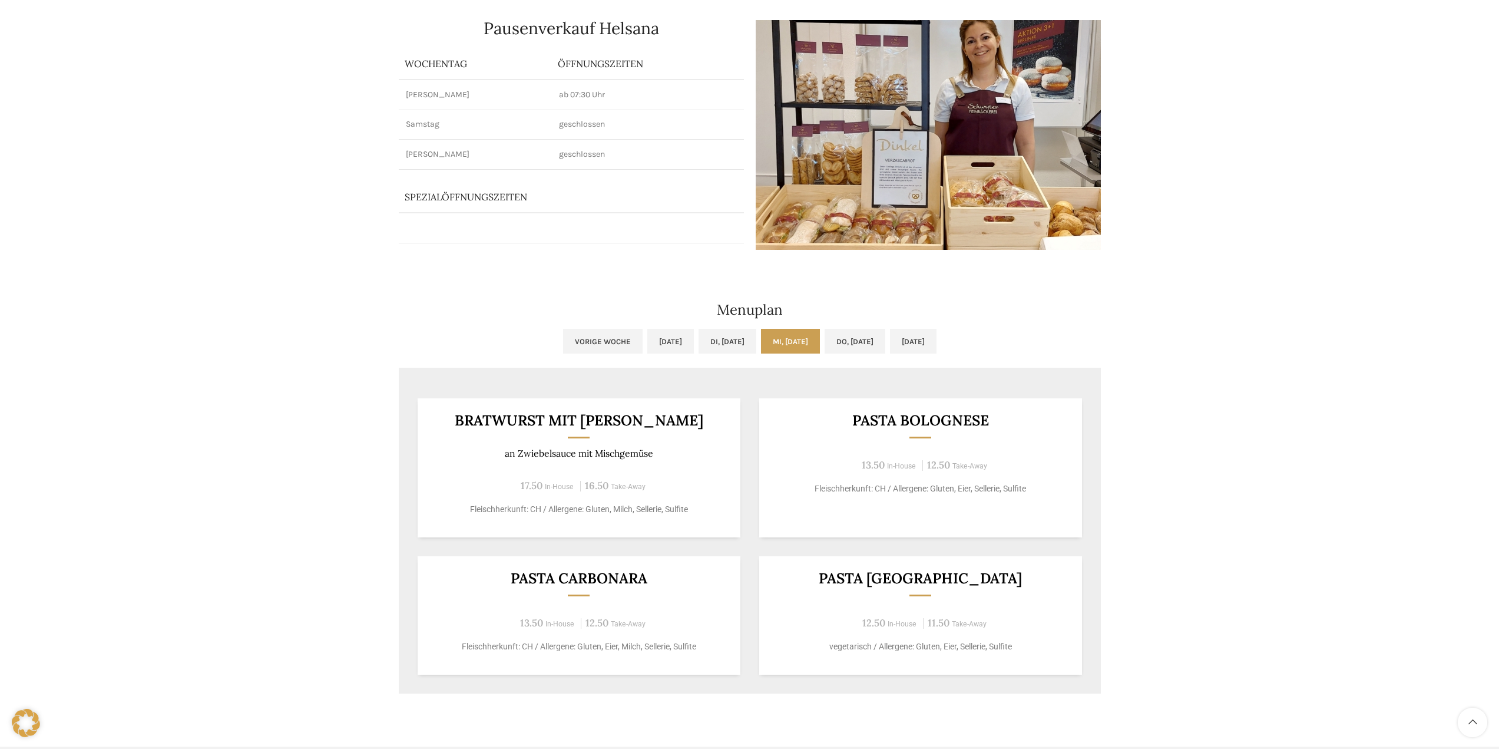
click at [910, 456] on div "PASTA BOLOGNESE 13.50 In-House 12.50 Take-Away Fleischherkunft: CH / Allergene:…" at bounding box center [920, 467] width 323 height 139
drag, startPoint x: 843, startPoint y: 428, endPoint x: 968, endPoint y: 428, distance: 125.5
click at [961, 426] on div "PASTA BOLOGNESE 13.50 In-House 12.50 Take-Away Fleischherkunft: CH / Allergene:…" at bounding box center [920, 467] width 323 height 139
click at [968, 428] on h3 "PASTA BOLOGNESE" at bounding box center [920, 420] width 294 height 15
click at [794, 343] on link "Mi, [DATE]" at bounding box center [790, 341] width 59 height 25
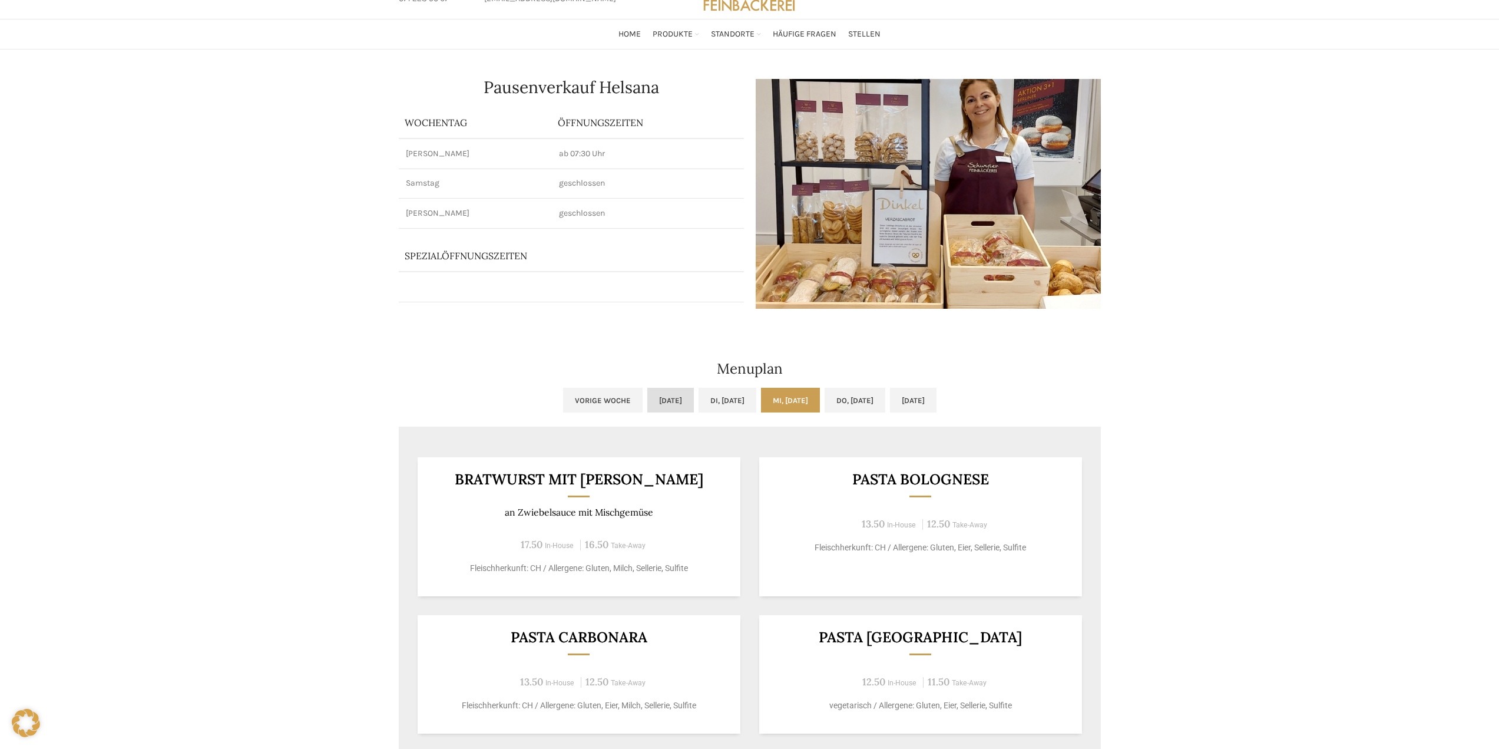
scroll to position [0, 0]
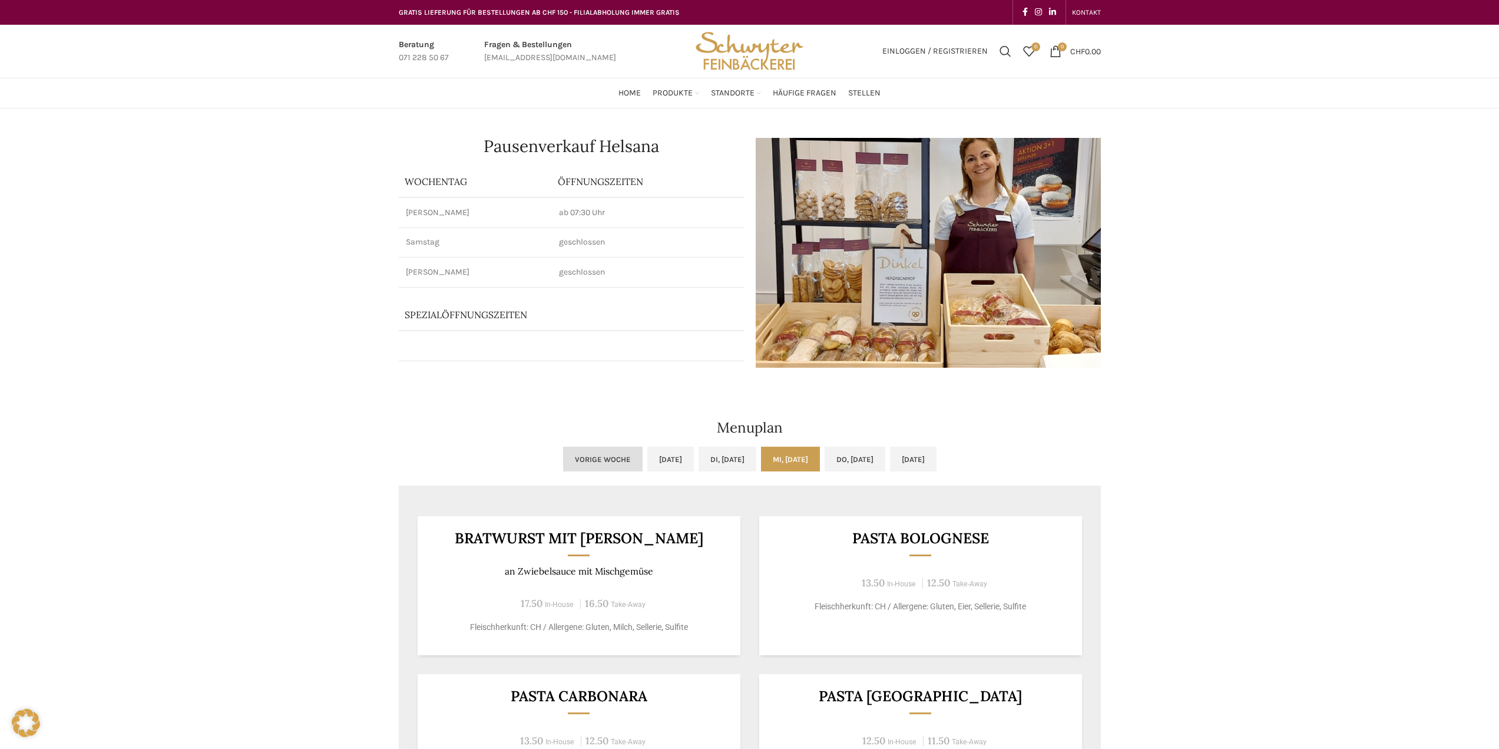
click at [563, 459] on link "Vorige Woche" at bounding box center [603, 458] width 80 height 25
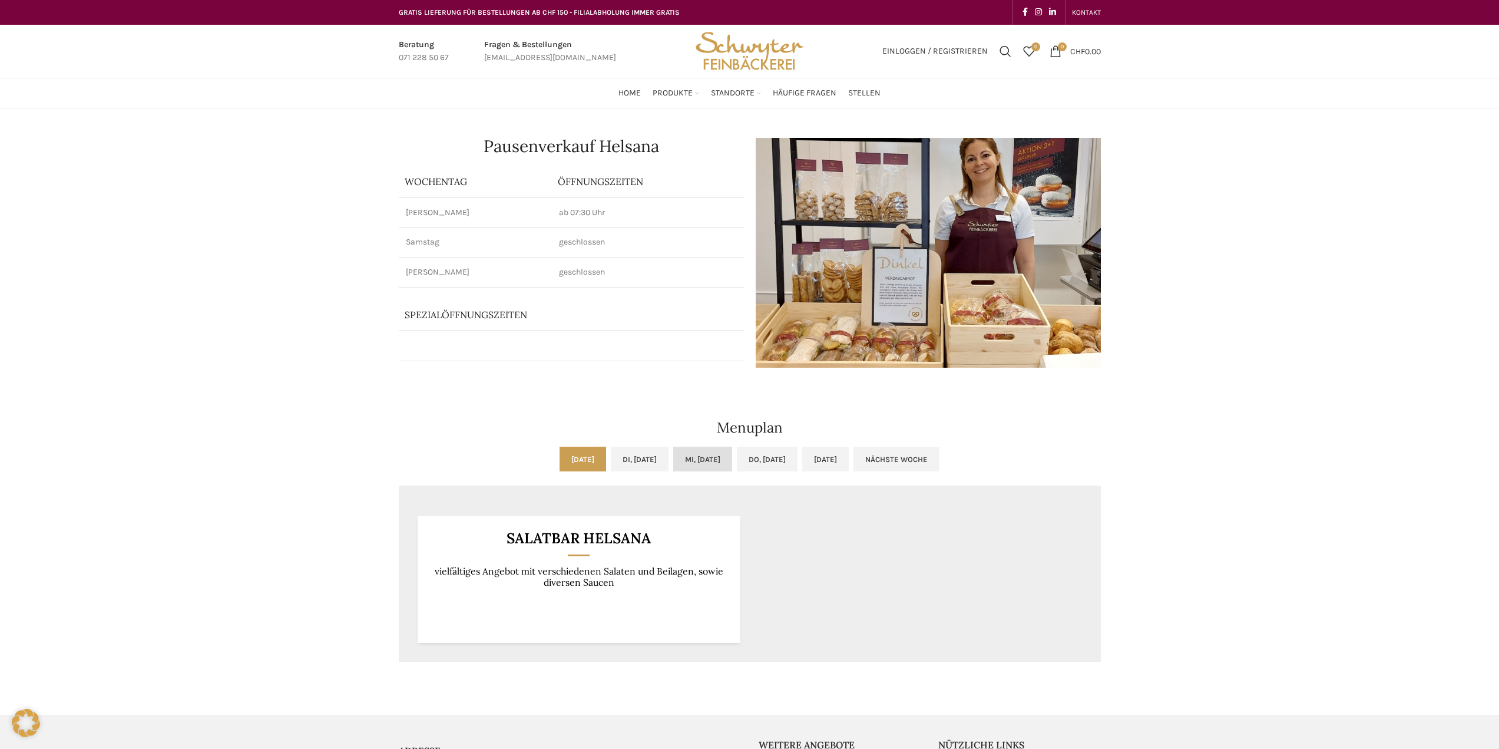
click at [686, 454] on link "Mi, [DATE]" at bounding box center [702, 458] width 59 height 25
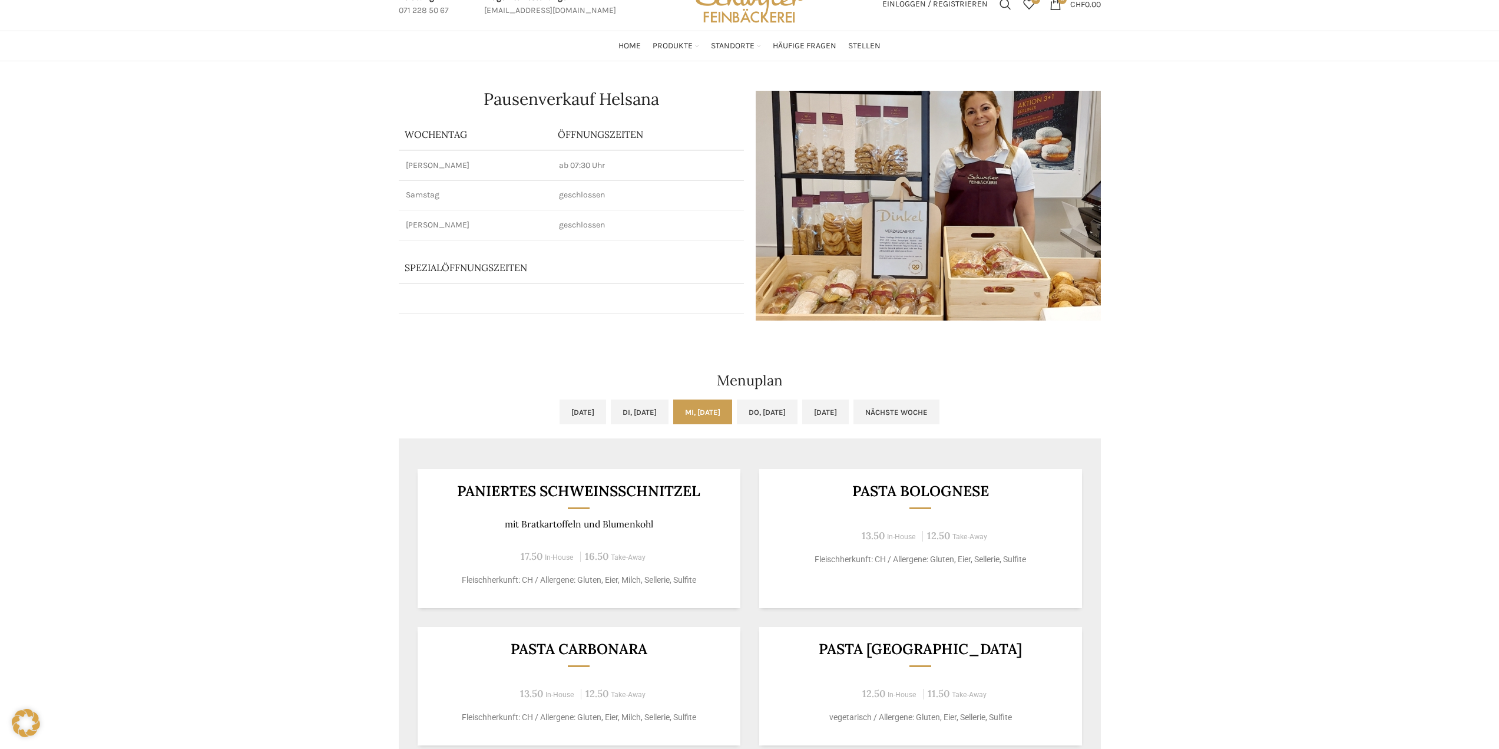
scroll to position [118, 0]
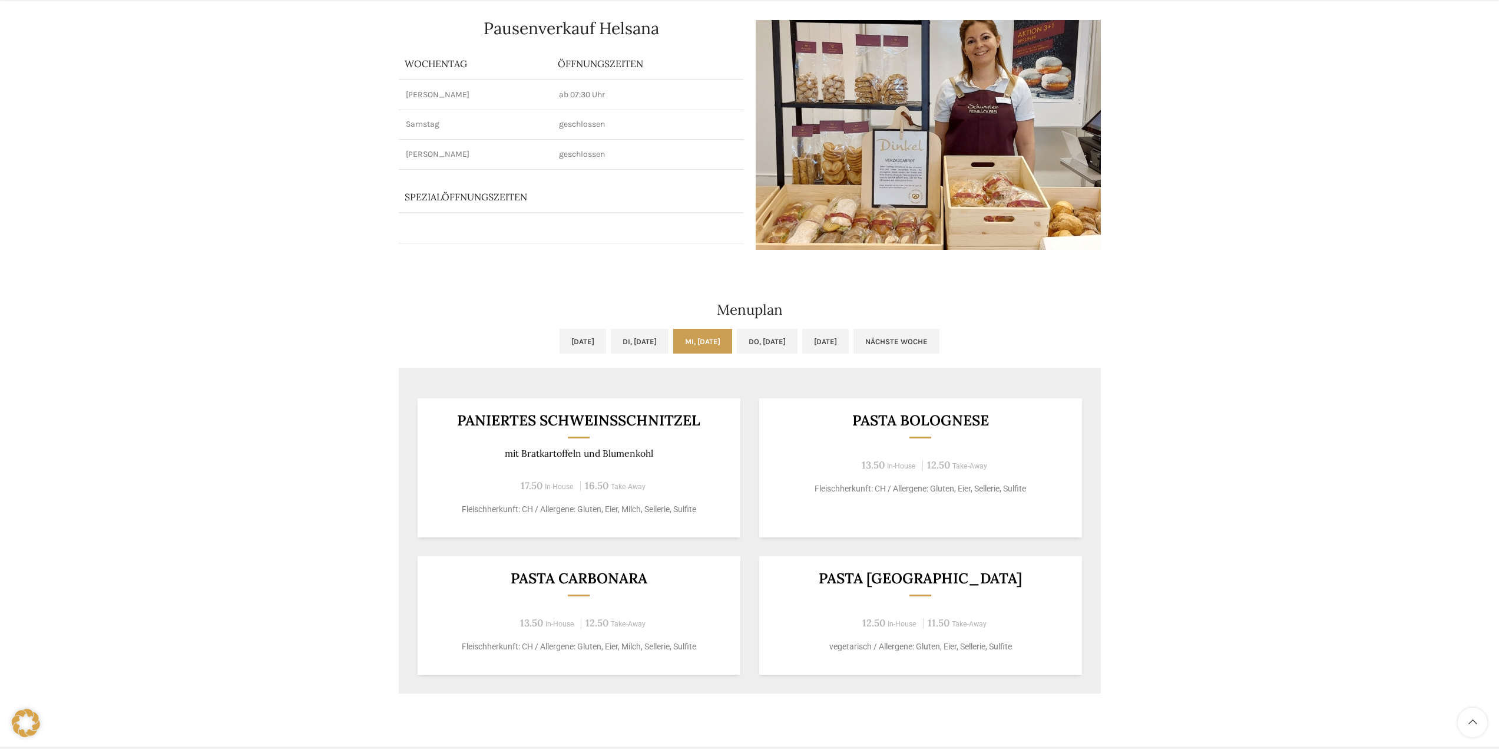
click at [634, 604] on div "PASTA CARBONARA 13.50 In-House 12.50 Take-Away Fleischherkunft: CH / Allergene:…" at bounding box center [579, 615] width 323 height 118
drag, startPoint x: 520, startPoint y: 624, endPoint x: 598, endPoint y: 623, distance: 78.3
click at [595, 623] on div "13.50 In-House 12.50 Take-Away" at bounding box center [579, 623] width 294 height 16
click at [611, 626] on span "Take-Away" at bounding box center [628, 624] width 35 height 8
drag, startPoint x: 860, startPoint y: 621, endPoint x: 1000, endPoint y: 627, distance: 139.7
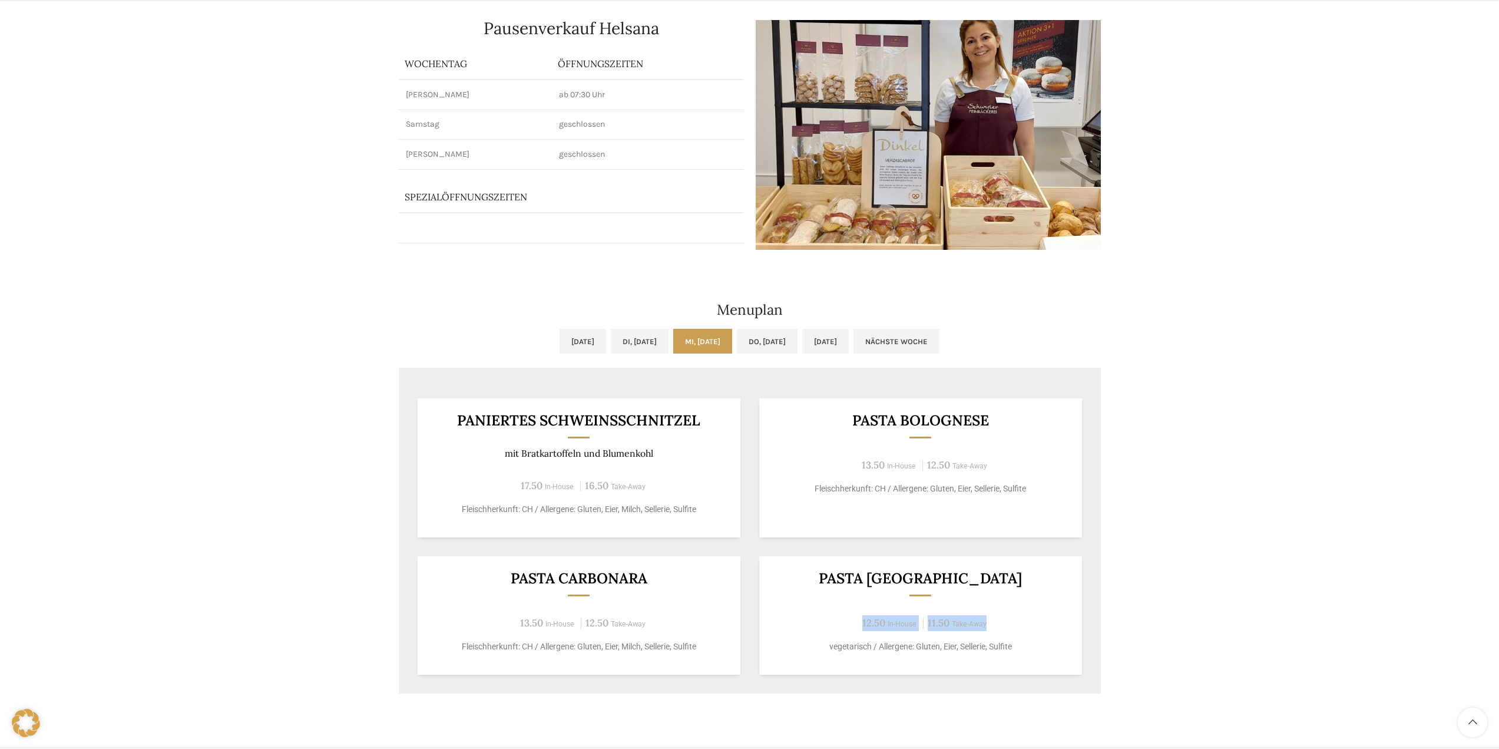
click at [990, 624] on div "12.50 In-House 11.50 Take-Away" at bounding box center [920, 623] width 294 height 16
click at [1000, 627] on div "12.50 In-House 11.50 Take-Away" at bounding box center [920, 623] width 294 height 16
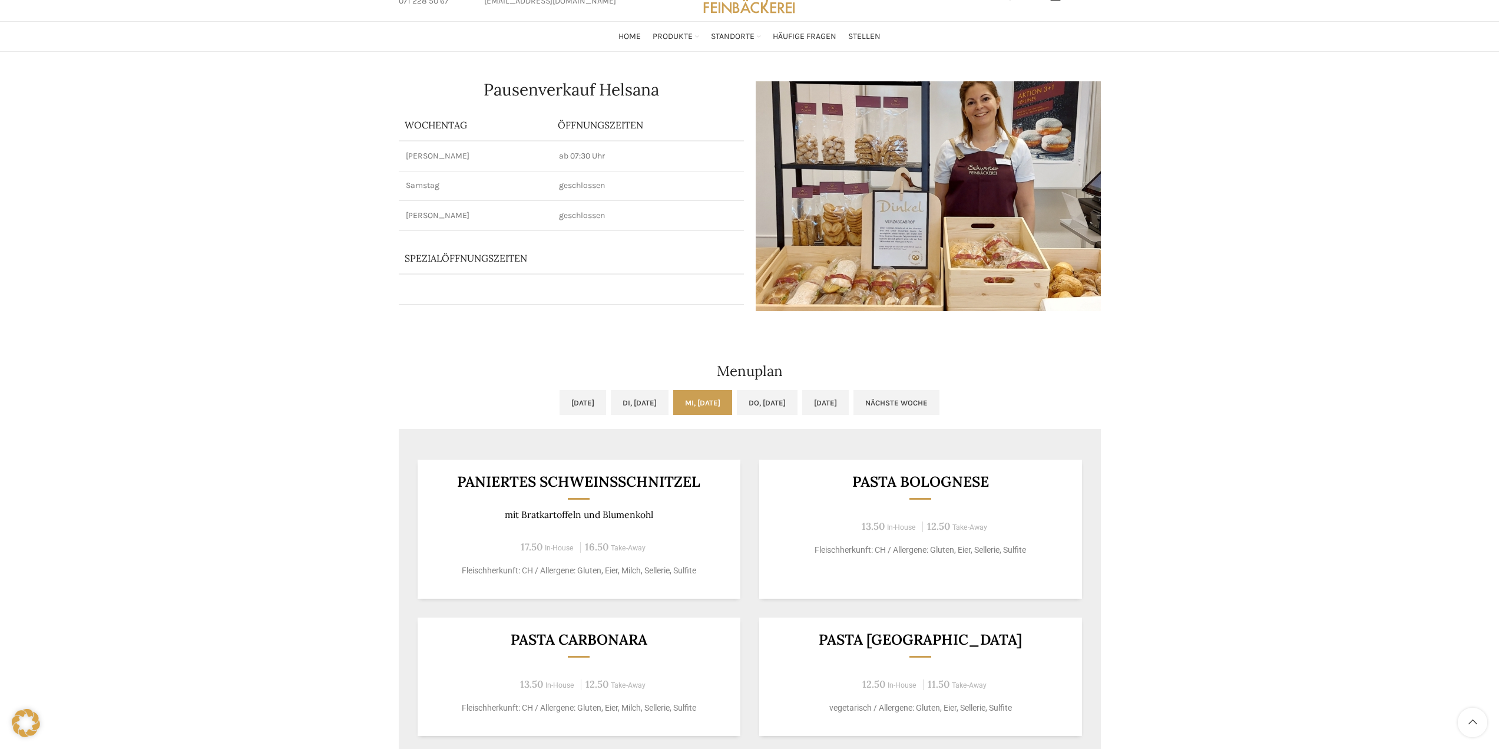
scroll to position [0, 0]
